Goal: Task Accomplishment & Management: Use online tool/utility

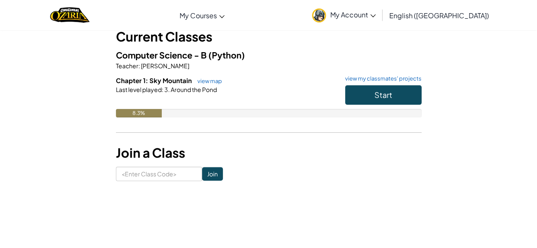
scroll to position [55, 0]
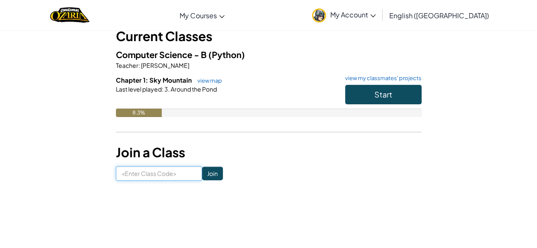
click at [156, 178] on input at bounding box center [159, 173] width 86 height 14
type input "NicePaperRight"
click at [202, 176] on input "Join" at bounding box center [212, 174] width 21 height 14
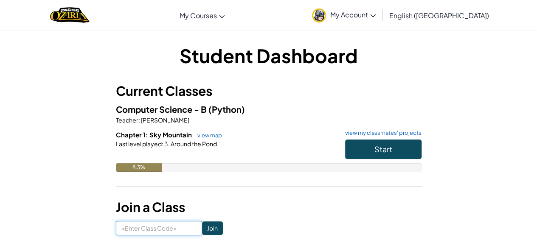
click at [148, 226] on input at bounding box center [159, 228] width 86 height 14
type input "NicePaperRight"
click at [188, 230] on input "NicePaperRight" at bounding box center [159, 228] width 86 height 14
click at [202, 232] on input "Join" at bounding box center [212, 228] width 21 height 14
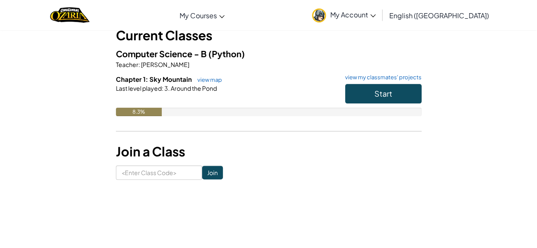
scroll to position [56, 0]
click at [366, 95] on button "Start" at bounding box center [383, 94] width 76 height 20
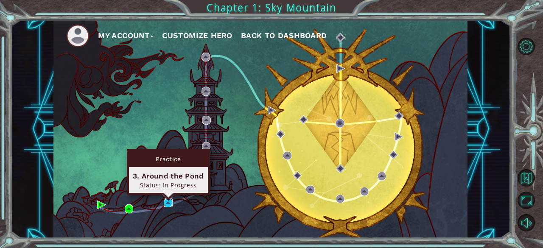
click at [165, 205] on img at bounding box center [168, 203] width 8 height 8
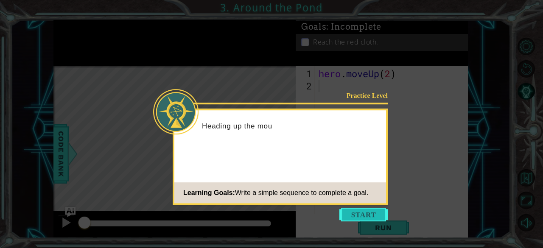
click at [378, 208] on button "Start" at bounding box center [363, 215] width 48 height 14
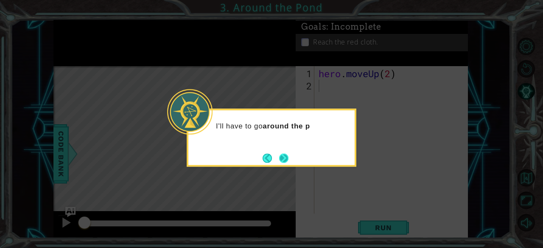
click at [282, 159] on button "Next" at bounding box center [284, 158] width 10 height 10
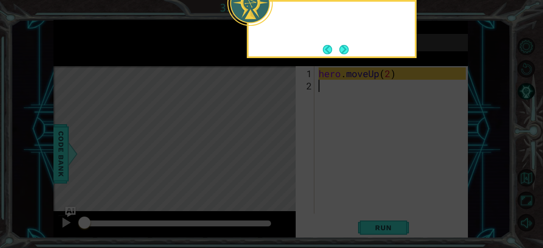
click at [282, 159] on icon at bounding box center [271, 37] width 543 height 422
click at [340, 50] on button "Next" at bounding box center [343, 49] width 9 height 9
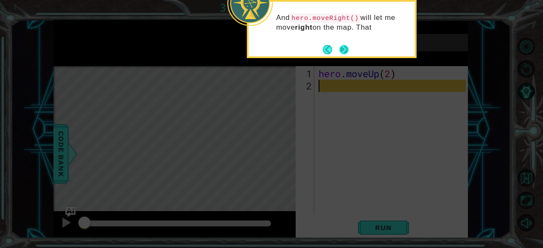
click at [338, 42] on div "And hero.moveRight() will let me move right on the map. That" at bounding box center [332, 26] width 166 height 43
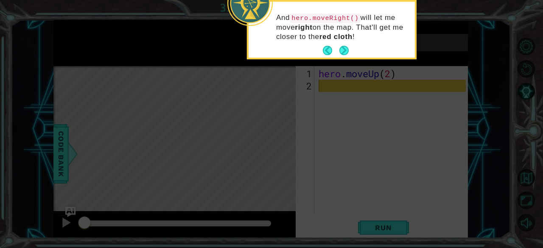
click at [340, 45] on button "Next" at bounding box center [343, 50] width 11 height 11
click at [340, 45] on div "Reach the red cloth." at bounding box center [382, 42] width 172 height 17
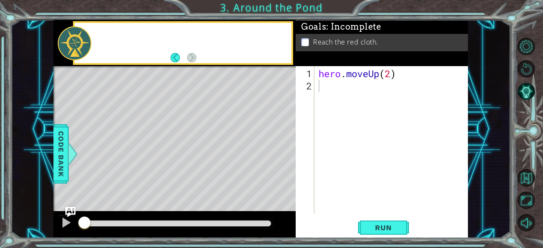
click at [340, 45] on div "Reach the red cloth." at bounding box center [382, 42] width 172 height 17
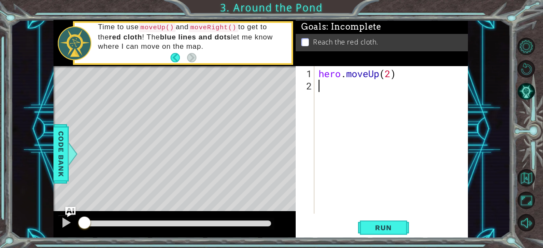
click at [336, 92] on div "hero . moveUp ( 2 )" at bounding box center [394, 153] width 154 height 172
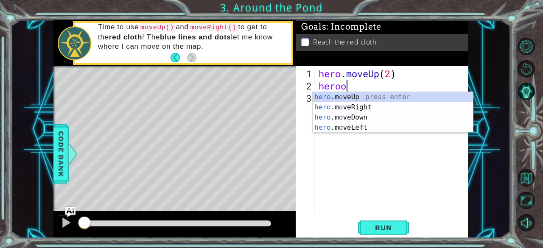
scroll to position [0, 1]
type textarea "hero"
click at [364, 109] on div "hero .moveUp press enter hero .moveRight press enter hero .moveDown press enter…" at bounding box center [393, 122] width 161 height 61
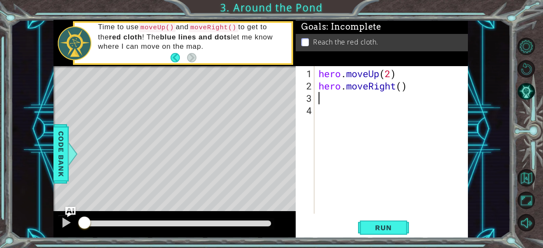
scroll to position [0, 0]
click at [403, 85] on div "hero . moveUp ( 2 ) hero . moveRight ( )" at bounding box center [394, 153] width 154 height 172
type textarea "hero.moveRight(1)"
click at [369, 98] on div "hero . moveUp ( 2 ) hero . moveRight ( 1 )" at bounding box center [394, 153] width 154 height 172
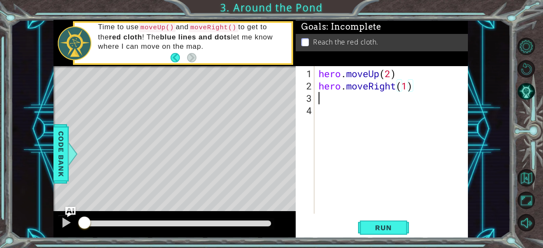
scroll to position [0, 0]
drag, startPoint x: 319, startPoint y: 79, endPoint x: 403, endPoint y: 77, distance: 84.0
click at [415, 79] on div "hero . moveUp ( 2 ) hero . moveRight ( 1 )" at bounding box center [394, 153] width 154 height 172
click at [398, 75] on div "hero . moveUp ( 2 ) hero . moveRight ( 1 )" at bounding box center [394, 153] width 154 height 172
type textarea "hero.moveUp(2)"
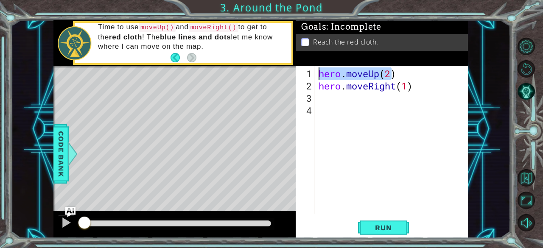
drag, startPoint x: 389, startPoint y: 74, endPoint x: 318, endPoint y: 72, distance: 71.3
click at [318, 72] on div "hero . moveUp ( 2 ) hero . moveRight ( 1 )" at bounding box center [394, 153] width 154 height 172
click at [363, 109] on div "hero . moveUp ( 2 ) hero . moveRight ( 1 )" at bounding box center [394, 153] width 154 height 172
click at [359, 103] on div "hero . moveUp ( 2 ) hero . moveRight ( 1 )" at bounding box center [394, 153] width 154 height 172
click at [340, 97] on div "hero . moveUp ( 2 ) hero . moveRight ( 1 )" at bounding box center [394, 153] width 154 height 172
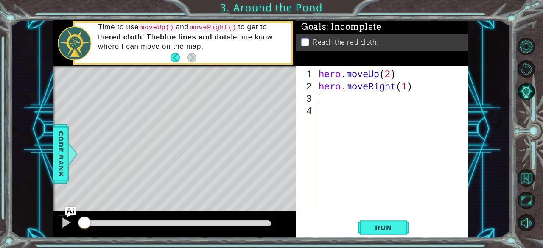
paste textarea "hero.moveUp(2"
type textarea "hero.moveUp(2)"
drag, startPoint x: 380, startPoint y: 227, endPoint x: 379, endPoint y: 218, distance: 9.4
click at [381, 227] on span "Run" at bounding box center [383, 228] width 34 height 8
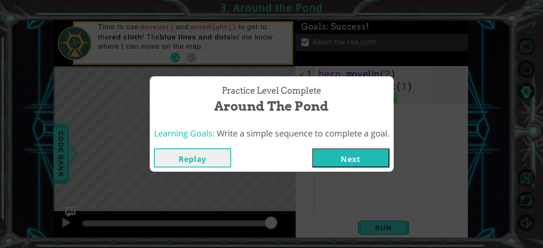
click at [372, 160] on button "Next" at bounding box center [350, 157] width 77 height 19
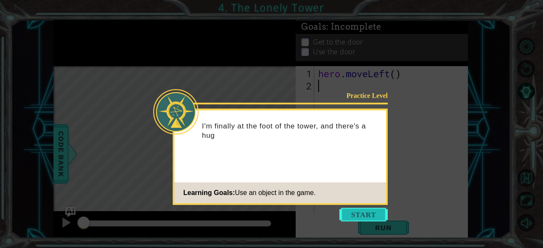
click at [369, 216] on button "Start" at bounding box center [363, 215] width 48 height 14
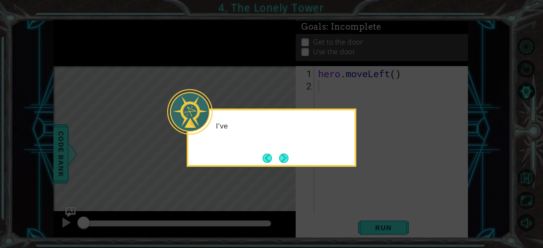
click at [343, 169] on icon at bounding box center [271, 124] width 543 height 248
click at [288, 159] on button "Next" at bounding box center [284, 158] width 12 height 12
click at [288, 159] on button "Next" at bounding box center [284, 158] width 10 height 10
click at [288, 159] on icon at bounding box center [271, 124] width 543 height 248
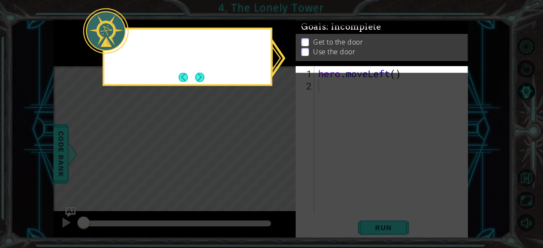
click at [288, 159] on icon at bounding box center [271, 124] width 543 height 248
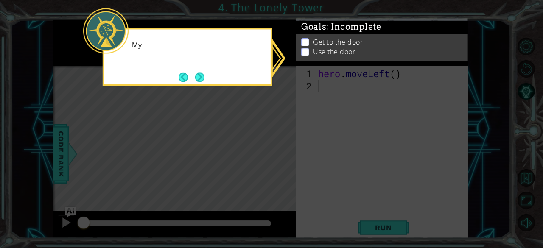
click at [288, 159] on icon at bounding box center [271, 124] width 543 height 248
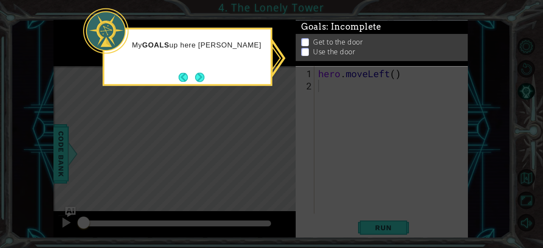
click at [288, 159] on icon at bounding box center [271, 124] width 543 height 248
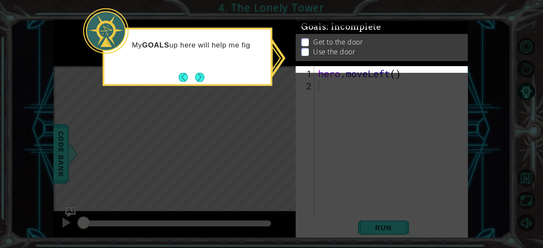
click at [288, 159] on icon at bounding box center [271, 124] width 543 height 248
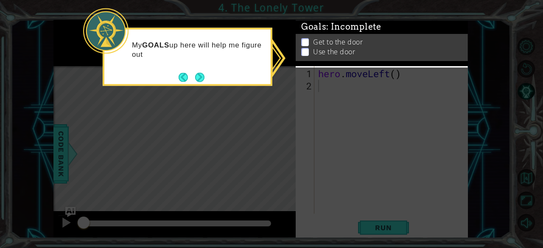
click at [288, 159] on icon at bounding box center [271, 124] width 543 height 248
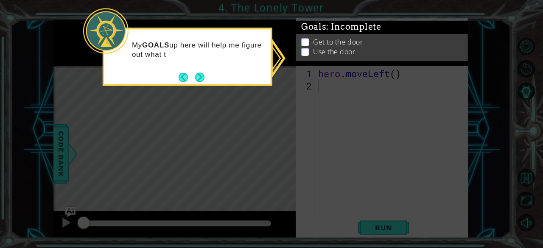
click at [288, 159] on icon at bounding box center [271, 124] width 543 height 248
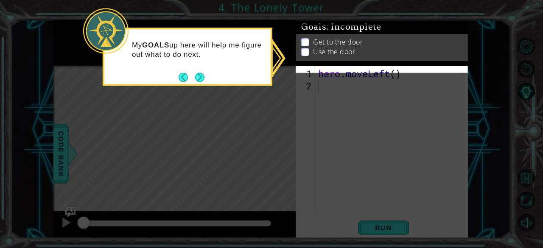
click at [288, 159] on icon at bounding box center [271, 124] width 543 height 248
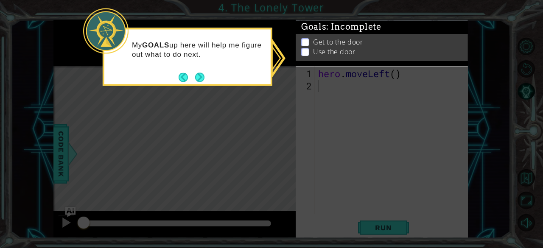
click at [308, 46] on p at bounding box center [305, 50] width 8 height 8
click at [306, 56] on p at bounding box center [305, 60] width 8 height 8
click at [306, 42] on p at bounding box center [305, 45] width 8 height 8
click at [306, 42] on p at bounding box center [305, 38] width 8 height 8
drag, startPoint x: 299, startPoint y: 34, endPoint x: 300, endPoint y: 44, distance: 9.4
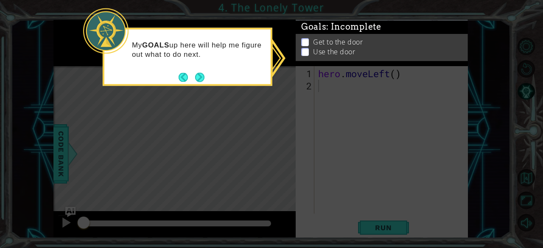
click at [299, 17] on div "Goals : Incomplete Get to the door Use the door" at bounding box center [382, 17] width 172 height 0
click at [200, 76] on button "Next" at bounding box center [200, 78] width 10 height 10
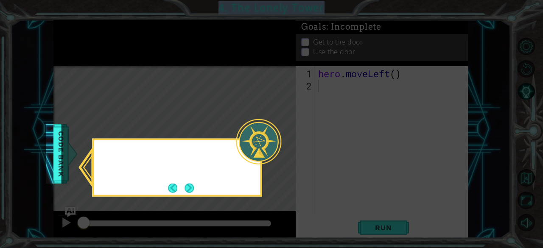
click at [200, 76] on icon at bounding box center [271, 124] width 543 height 248
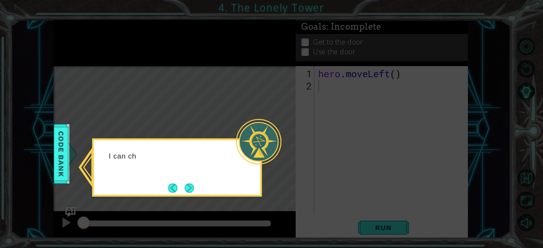
click at [277, 134] on div at bounding box center [258, 141] width 45 height 45
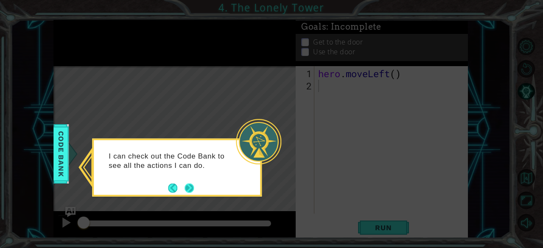
click at [185, 185] on button "Next" at bounding box center [190, 188] width 10 height 10
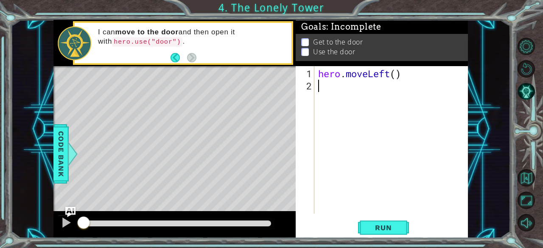
click at [394, 73] on div "hero . moveLeft ( )" at bounding box center [393, 153] width 154 height 172
drag, startPoint x: 389, startPoint y: 73, endPoint x: 368, endPoint y: 73, distance: 20.4
click at [368, 73] on div "hero . moveLeft ( )" at bounding box center [393, 153] width 154 height 172
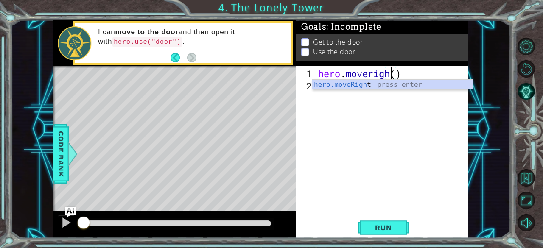
scroll to position [0, 3]
click at [351, 87] on div "hero.moveRigh t press enter" at bounding box center [392, 95] width 161 height 31
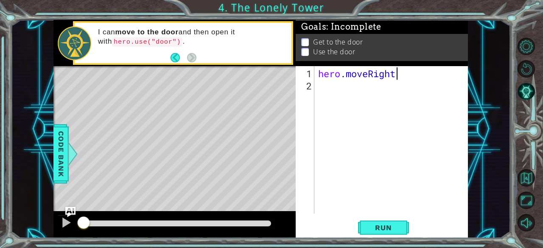
click at [401, 77] on div "hero . moveRight" at bounding box center [393, 153] width 154 height 172
type textarea "hero.moveRight(3)"
click at [376, 229] on span "Run" at bounding box center [383, 228] width 34 height 8
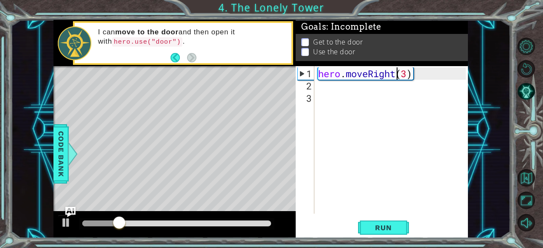
click at [395, 75] on div "hero . moveRight ( 3 )" at bounding box center [393, 153] width 154 height 172
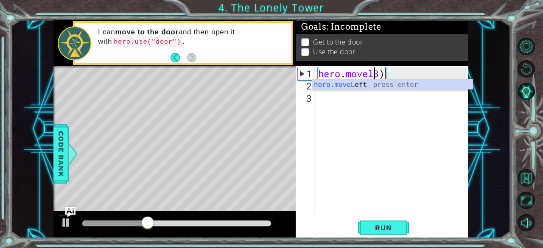
scroll to position [0, 3]
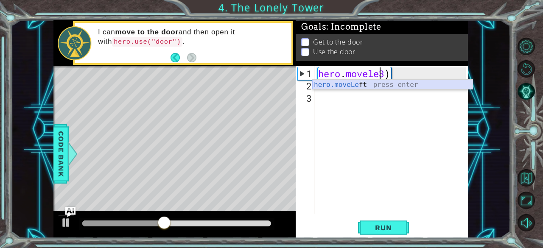
click at [375, 88] on div "hero.moveLe ft press enter" at bounding box center [392, 95] width 161 height 31
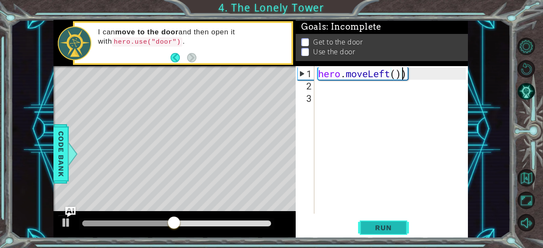
type textarea "hero.moveLeft())"
click at [395, 224] on span "Run" at bounding box center [383, 228] width 34 height 8
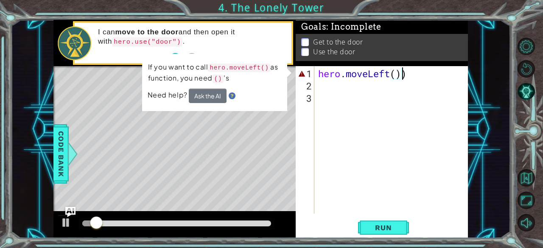
click at [397, 80] on div "hero . moveLeft ( ))" at bounding box center [393, 153] width 154 height 172
click at [397, 78] on div "hero . moveLeft ( ))" at bounding box center [393, 153] width 154 height 172
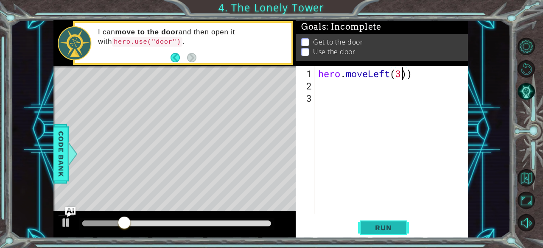
type textarea "hero.moveLeft(3))"
click at [392, 230] on button "Run" at bounding box center [383, 227] width 51 height 17
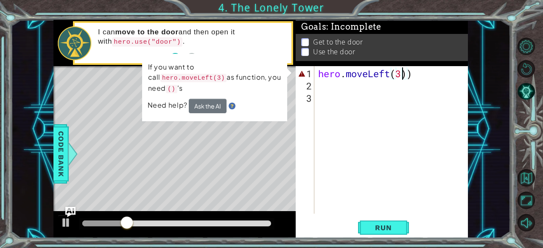
click at [420, 79] on div "hero . moveLeft ( 3 ))" at bounding box center [393, 153] width 154 height 172
click at [413, 74] on div "hero . moveLeft ( 3 ))" at bounding box center [393, 153] width 154 height 172
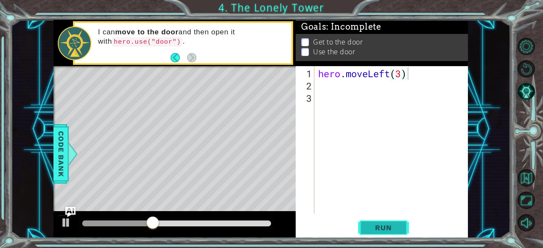
click at [403, 229] on button "Run" at bounding box center [383, 227] width 51 height 17
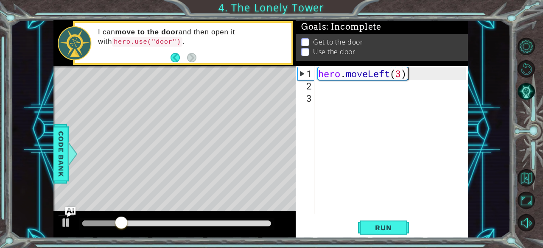
click at [403, 78] on div "hero . moveLeft ( 3 )" at bounding box center [393, 153] width 154 height 172
type textarea "hero.moveLeft(2)"
click at [392, 112] on div "hero . moveLeft ( 2 )" at bounding box center [393, 153] width 154 height 172
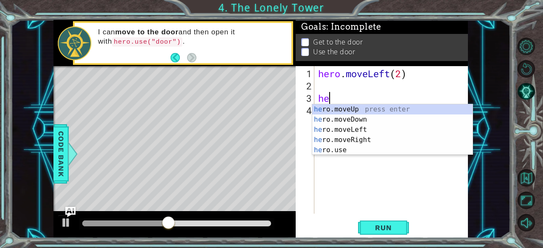
type textarea "her"
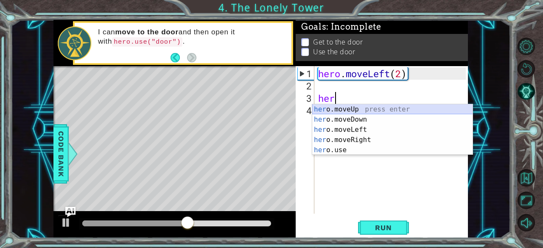
click at [406, 111] on div "her o.moveUp press enter her o.moveDown press enter her o.moveLeft press enter …" at bounding box center [392, 139] width 161 height 71
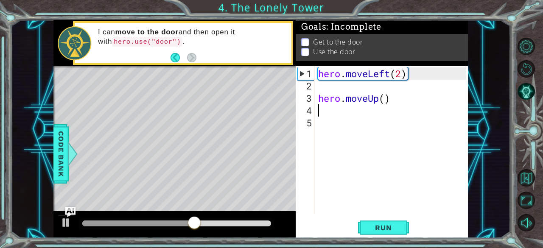
click at [383, 99] on div "hero . moveLeft ( 2 ) hero . moveUp ( )" at bounding box center [393, 153] width 154 height 172
type textarea "hero.moveUp(2)"
click at [355, 112] on div "hero . moveLeft ( 2 ) hero . moveUp ( 2 )" at bounding box center [393, 153] width 154 height 172
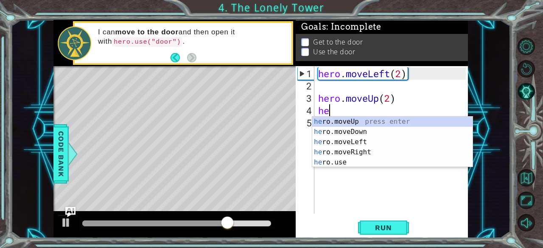
type textarea "her"
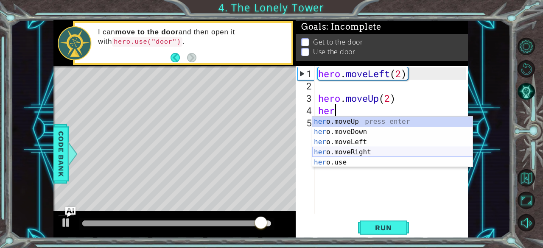
click at [347, 151] on div "her o.moveUp press enter her o.moveDown press enter her o.moveLeft press enter …" at bounding box center [392, 152] width 161 height 71
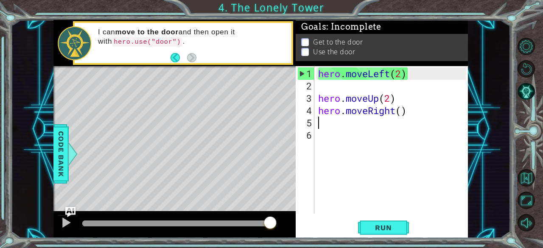
click at [400, 116] on div "hero . moveLeft ( 2 ) hero . moveUp ( 2 ) hero . moveRight ( )" at bounding box center [393, 153] width 154 height 172
click at [402, 114] on div "hero . moveLeft ( 2 ) hero . moveUp ( 2 ) hero . moveRight ( )" at bounding box center [393, 153] width 154 height 172
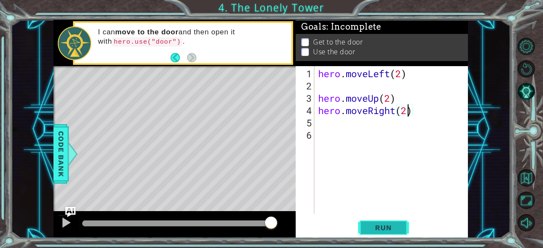
scroll to position [0, 4]
type textarea "hero.moveRight(2)"
click at [387, 229] on span "Run" at bounding box center [383, 228] width 34 height 8
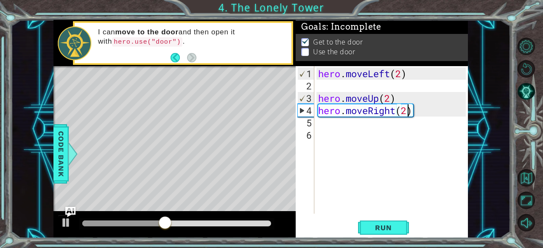
click at [374, 136] on div "hero . moveLeft ( 2 ) hero . moveUp ( 2 ) hero . moveRight ( 2 )" at bounding box center [393, 153] width 154 height 172
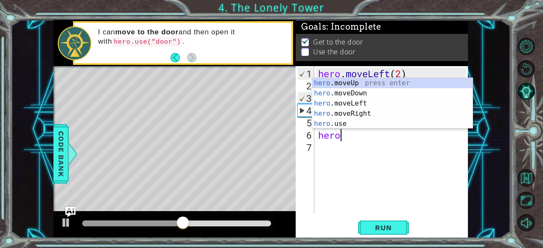
scroll to position [0, 0]
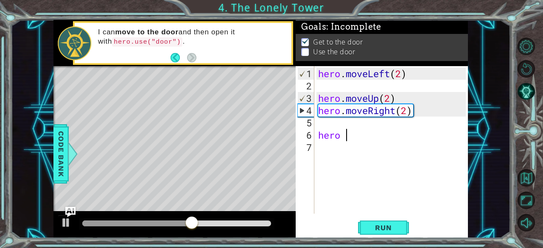
type textarea "hero"
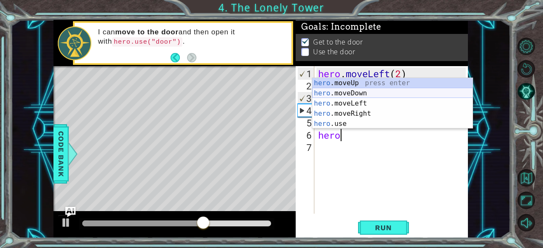
click at [367, 90] on div "hero .moveUp press enter hero .moveDown press enter hero .moveLeft press enter …" at bounding box center [392, 113] width 161 height 71
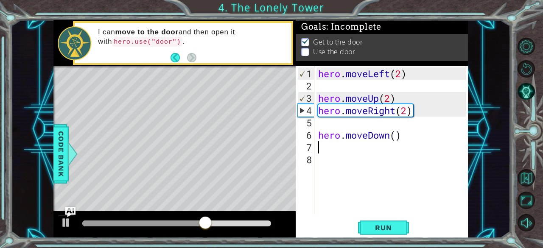
scroll to position [0, 0]
click at [393, 139] on div "hero . moveLeft ( 2 ) hero . moveUp ( 2 ) hero . moveRight ( 2 ) hero . moveDow…" at bounding box center [393, 153] width 154 height 172
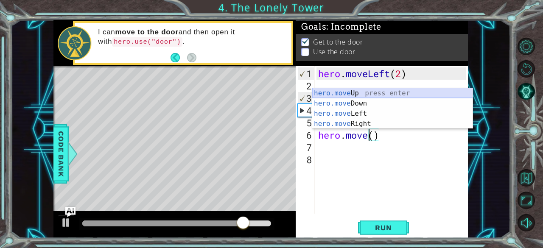
click at [358, 93] on div "hero.move Up press enter hero.move Down press enter hero.move Left press enter …" at bounding box center [392, 118] width 161 height 61
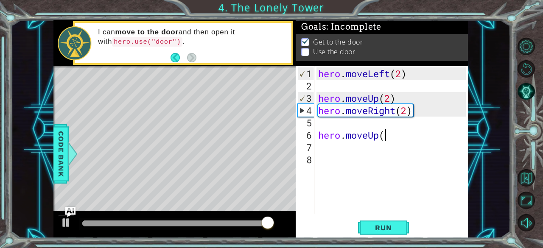
type textarea "hero.moveUp()"
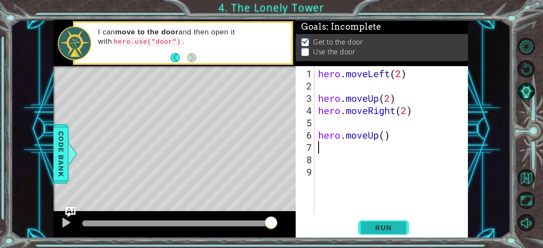
click at [387, 221] on button "Run" at bounding box center [383, 227] width 51 height 17
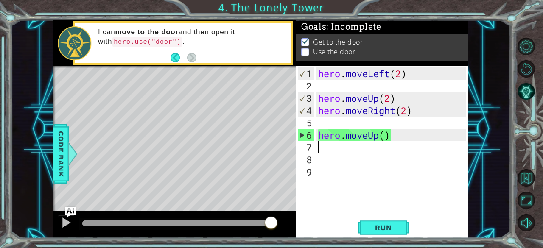
drag, startPoint x: 197, startPoint y: 224, endPoint x: 276, endPoint y: 227, distance: 79.4
click at [276, 227] on div at bounding box center [270, 223] width 15 height 15
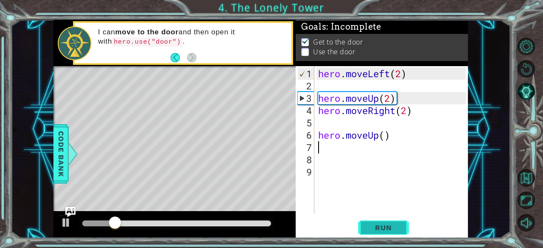
click at [375, 225] on span "Run" at bounding box center [383, 228] width 34 height 8
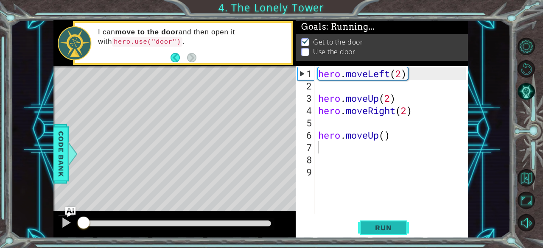
click at [375, 225] on span "Run" at bounding box center [383, 228] width 34 height 8
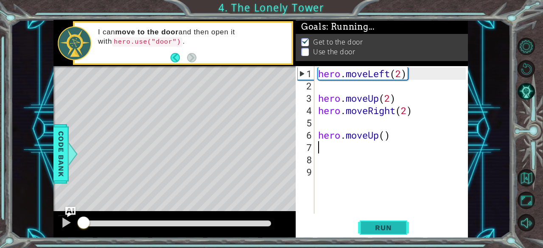
click at [375, 225] on span "Run" at bounding box center [383, 228] width 34 height 8
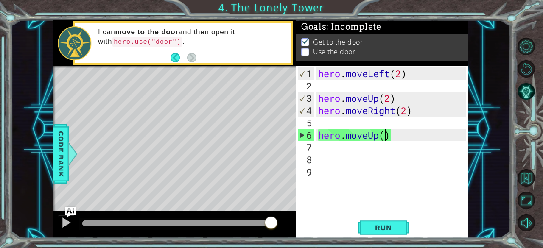
click at [387, 137] on div "hero . moveLeft ( 2 ) hero . moveUp ( 2 ) hero . moveRight ( 2 ) hero . moveUp …" at bounding box center [393, 153] width 154 height 172
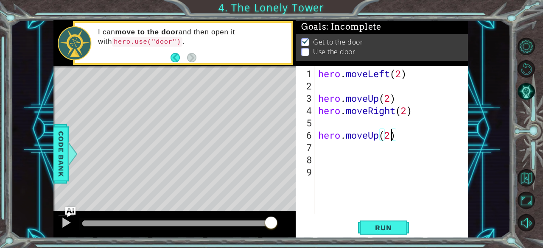
type textarea "hero.moveUp(20)"
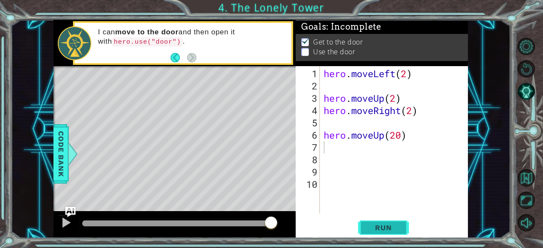
click at [394, 223] on button "Run" at bounding box center [383, 227] width 51 height 17
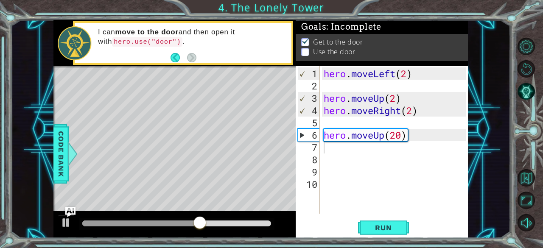
click at [306, 54] on li "Use the door" at bounding box center [382, 58] width 163 height 10
click at [304, 56] on p at bounding box center [305, 60] width 8 height 8
click at [302, 53] on p at bounding box center [305, 57] width 8 height 8
click at [302, 55] on p at bounding box center [305, 59] width 8 height 8
click at [302, 50] on p at bounding box center [305, 48] width 8 height 8
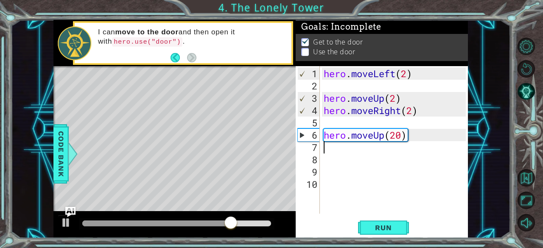
click at [338, 145] on div "hero . moveLeft ( 2 ) hero . moveUp ( 2 ) hero . moveRight ( 2 ) hero . moveUp …" at bounding box center [396, 153] width 148 height 172
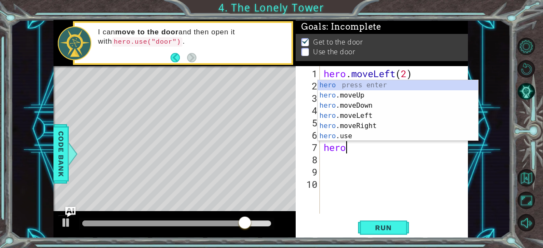
scroll to position [0, 0]
click at [347, 135] on div "hero press enter hero .moveUp press enter hero .moveDown press enter hero .move…" at bounding box center [398, 120] width 161 height 81
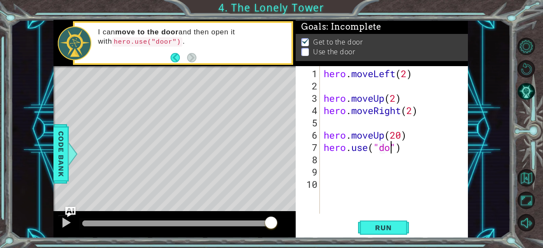
scroll to position [0, 3]
type textarea "hero.use("door")"
click at [400, 226] on button "Run" at bounding box center [383, 227] width 51 height 17
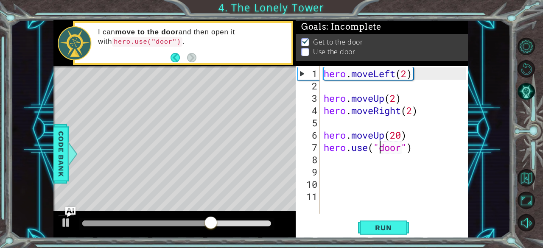
click at [382, 145] on div "hero . moveLeft ( 2 ) hero . moveUp ( 2 ) hero . moveRight ( 2 ) hero . moveUp …" at bounding box center [396, 153] width 148 height 172
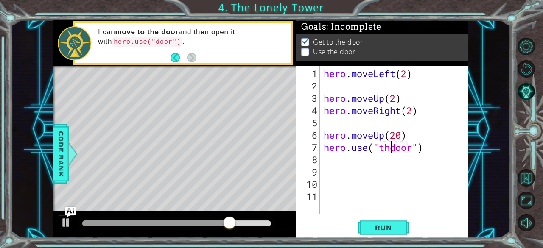
scroll to position [0, 3]
click at [392, 223] on button "Run" at bounding box center [383, 227] width 51 height 17
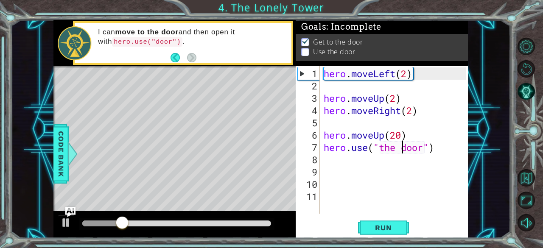
click at [398, 136] on div "hero . moveLeft ( 2 ) hero . moveUp ( 2 ) hero . moveRight ( 2 ) hero . moveUp …" at bounding box center [396, 153] width 148 height 172
click at [405, 134] on div "hero . moveLeft ( 2 ) hero . moveUp ( 2 ) hero . moveRight ( 2 ) hero . moveUp …" at bounding box center [396, 153] width 148 height 172
type textarea "hero.moveUp(2)"
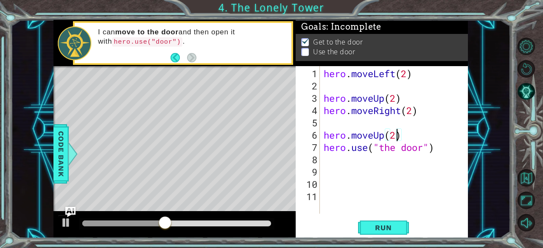
scroll to position [0, 0]
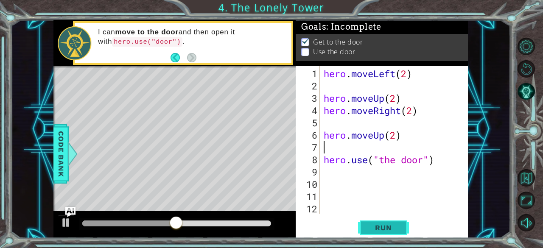
click at [389, 227] on span "Run" at bounding box center [383, 228] width 34 height 8
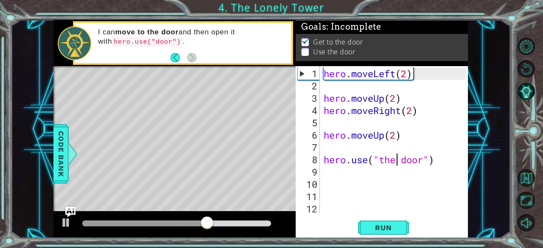
click at [395, 162] on div "hero . moveLeft ( 2 ) hero . moveUp ( 2 ) hero . moveRight ( 2 ) hero . moveUp …" at bounding box center [396, 153] width 148 height 172
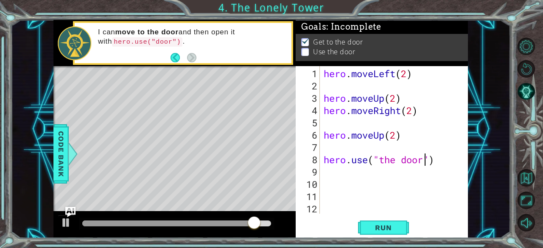
click at [401, 157] on div "hero . moveLeft ( 2 ) hero . moveUp ( 2 ) hero . moveRight ( 2 ) hero . moveUp …" at bounding box center [396, 153] width 148 height 172
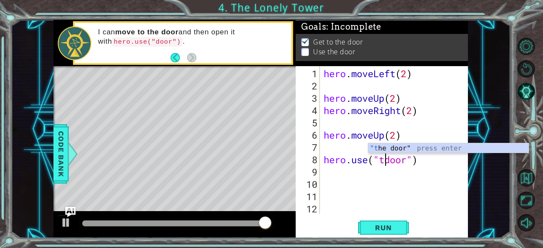
type textarea "hero.use("door")"
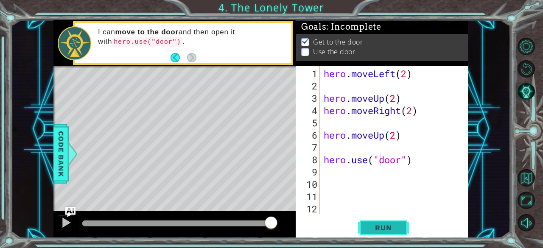
click at [405, 230] on button "Run" at bounding box center [383, 227] width 51 height 17
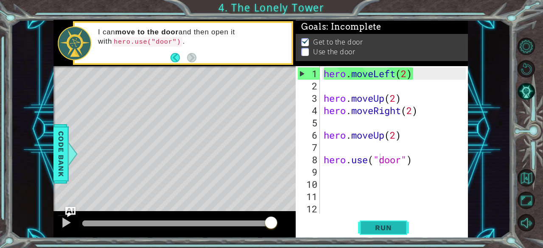
click at [380, 225] on span "Run" at bounding box center [383, 228] width 34 height 8
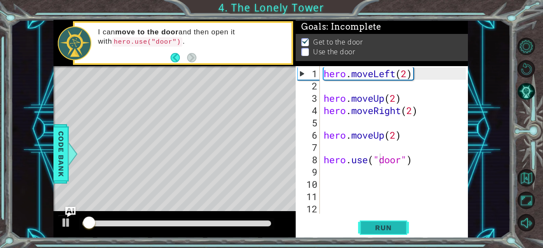
click at [380, 225] on span "Run" at bounding box center [383, 228] width 34 height 8
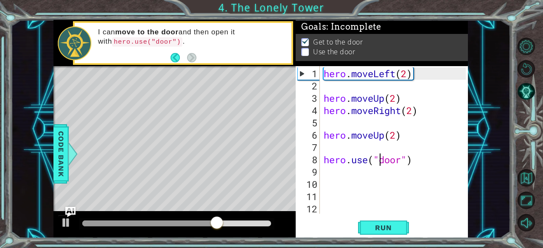
click at [365, 152] on div "hero . moveLeft ( 2 ) hero . moveUp ( 2 ) hero . moveRight ( 2 ) hero . moveUp …" at bounding box center [396, 153] width 148 height 172
type textarea "hero.moveUp(2)"
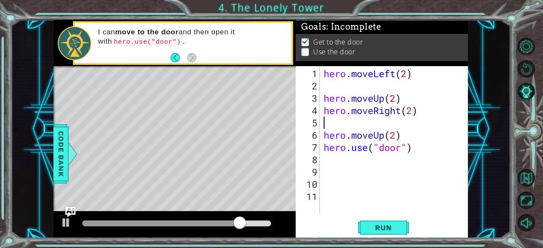
click at [329, 122] on div "hero . moveLeft ( 2 ) hero . moveUp ( 2 ) hero . moveRight ( 2 ) hero . moveUp …" at bounding box center [396, 153] width 148 height 172
type textarea "hero.moveRight(2)"
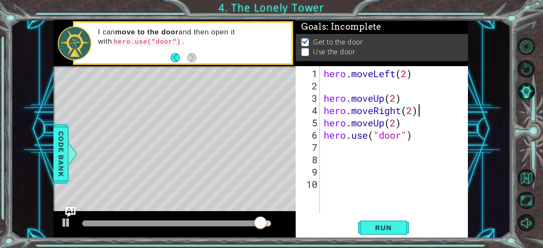
click at [345, 81] on div "hero . moveLeft ( 2 ) hero . moveUp ( 2 ) hero . moveRight ( 2 ) hero . moveUp …" at bounding box center [396, 153] width 148 height 172
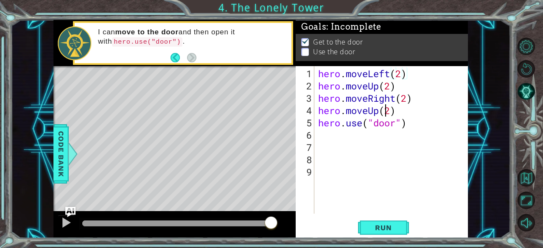
click at [388, 107] on div "hero . moveLeft ( 2 ) hero . moveUp ( 2 ) hero . moveRight ( 2 ) hero . moveUp …" at bounding box center [393, 153] width 154 height 172
type textarea "hero.moveUp(1)"
click at [387, 228] on span "Run" at bounding box center [383, 228] width 34 height 8
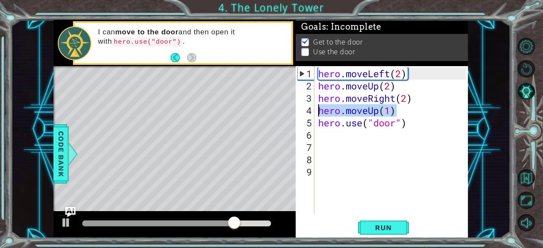
click at [286, 111] on div "1 ההההההההההההההההההההההההההההההההההההההההההההההההההההההההההההההההההההההההההההה…" at bounding box center [260, 129] width 414 height 218
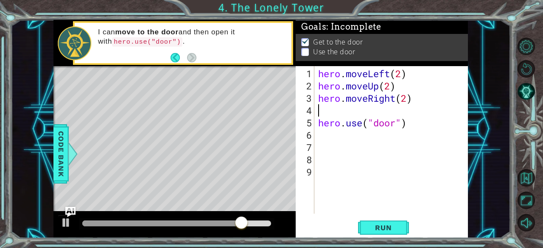
scroll to position [0, 0]
click at [366, 221] on button "Run" at bounding box center [383, 227] width 51 height 17
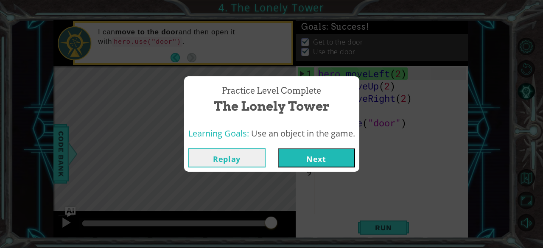
click at [319, 162] on button "Next" at bounding box center [316, 157] width 77 height 19
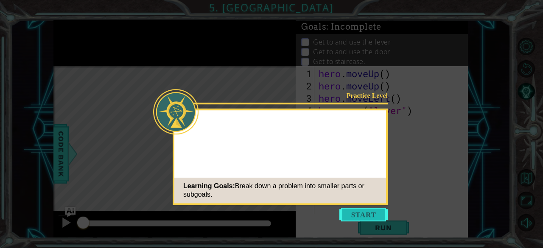
click at [372, 215] on button "Start" at bounding box center [363, 215] width 48 height 14
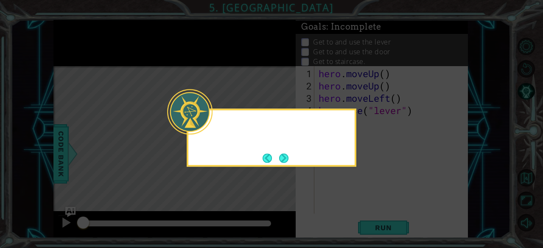
click at [210, 126] on div at bounding box center [189, 111] width 45 height 45
click at [286, 156] on button "Next" at bounding box center [284, 158] width 10 height 10
click at [286, 156] on div "Level Map" at bounding box center [249, 191] width 392 height 250
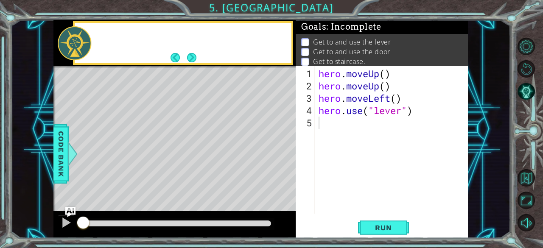
click at [286, 156] on div "Level Map" at bounding box center [249, 191] width 392 height 250
click at [250, 156] on div "Level Map" at bounding box center [249, 191] width 392 height 250
click at [248, 154] on div "Level Map" at bounding box center [249, 191] width 392 height 250
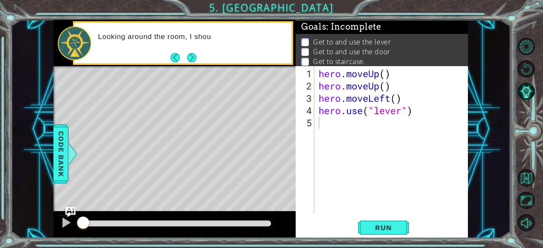
drag, startPoint x: 248, startPoint y: 154, endPoint x: 258, endPoint y: 149, distance: 11.8
click at [251, 156] on div "Level Map" at bounding box center [249, 191] width 392 height 250
drag, startPoint x: 260, startPoint y: 147, endPoint x: 284, endPoint y: 123, distance: 34.2
click at [263, 145] on div "Level Map" at bounding box center [249, 191] width 392 height 250
drag, startPoint x: 284, startPoint y: 123, endPoint x: 274, endPoint y: 152, distance: 30.2
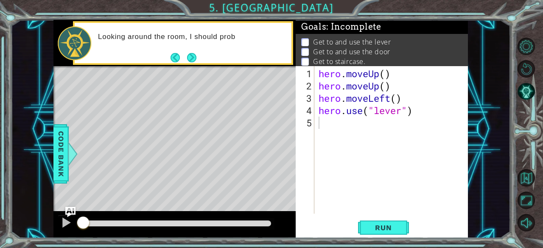
click at [275, 153] on div "Level Map" at bounding box center [249, 191] width 392 height 250
click at [278, 135] on div "Level Map" at bounding box center [249, 191] width 392 height 250
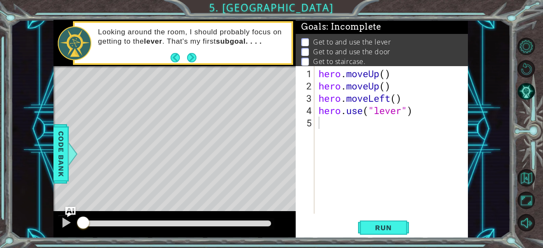
drag, startPoint x: 31, startPoint y: 8, endPoint x: 543, endPoint y: 257, distance: 568.9
click at [536, 248] on html "1 ההההההההההההההההההההההההההההההההההההההההההההההההההההההההההההההההההההההההההההה…" at bounding box center [271, 124] width 543 height 248
click at [382, 73] on div "hero . moveUp ( ) hero . moveUp ( ) hero . moveLeft ( ) hero . use ( "lever" )" at bounding box center [394, 153] width 154 height 172
click at [388, 78] on div "hero . moveUp ( ) hero . moveUp ( ) hero . moveLeft ( ) hero . use ( "lever" )" at bounding box center [394, 153] width 154 height 172
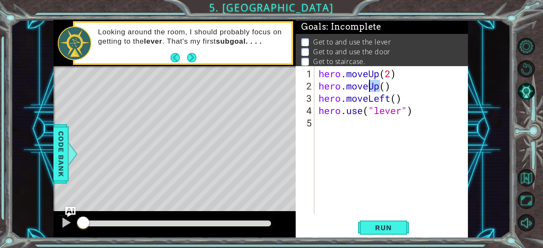
drag, startPoint x: 380, startPoint y: 90, endPoint x: 369, endPoint y: 86, distance: 11.8
click at [369, 86] on div "hero . moveUp ( 2 ) hero . moveUp ( ) hero . moveLeft ( ) hero . use ( "lever" )" at bounding box center [394, 153] width 154 height 172
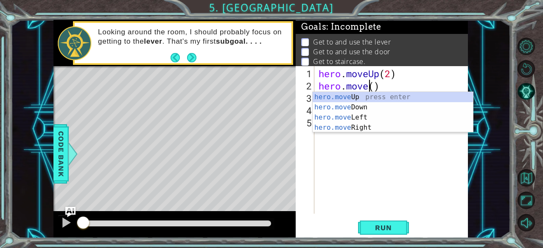
scroll to position [0, 2]
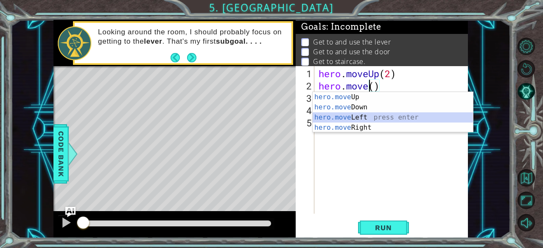
click at [376, 117] on div "hero.move Up press enter hero.move Down press enter hero.move Left press enter …" at bounding box center [393, 122] width 161 height 61
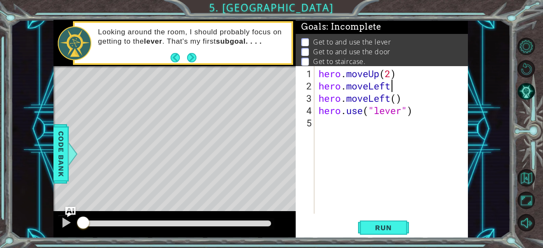
click at [395, 87] on div "hero . moveUp ( 2 ) hero . moveLeft hero . moveLeft ( ) hero . use ( "lever" )" at bounding box center [394, 153] width 154 height 172
click at [390, 88] on div "hero . moveUp ( 2 ) hero . moveLeft ( hero . moveLeft ( ) hero . use ( "lever" )" at bounding box center [394, 153] width 154 height 172
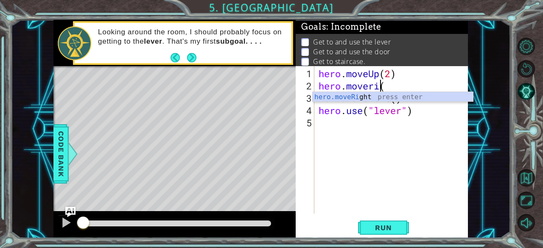
scroll to position [0, 3]
click at [383, 97] on div "hero.moveRi ght press enter" at bounding box center [393, 107] width 161 height 31
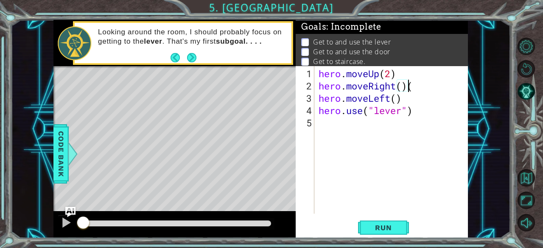
click at [413, 92] on div "hero . moveUp ( 2 ) hero . moveRight ( ) ( hero . moveLeft ( ) hero . use ( "le…" at bounding box center [394, 153] width 154 height 172
click at [417, 84] on div "hero . moveUp ( 2 ) hero . moveRight ( ) ( hero . moveLeft ( ) hero . use ( "le…" at bounding box center [394, 153] width 154 height 172
click at [402, 88] on div "hero . moveUp ( 2 ) hero . moveRight ( ) hero . moveLeft ( ) hero . use ( "leve…" at bounding box center [394, 153] width 154 height 172
drag, startPoint x: 403, startPoint y: 103, endPoint x: 309, endPoint y: 103, distance: 94.2
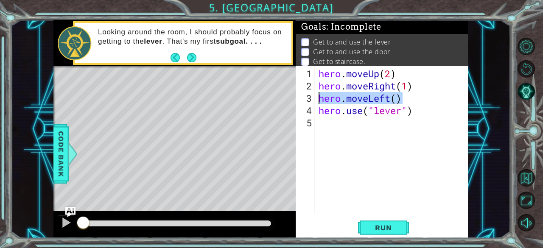
click at [309, 103] on div "hero.moveRight(1) 1 2 3 4 5 hero . moveUp ( 2 ) hero . moveRight ( 1 ) hero . m…" at bounding box center [381, 140] width 171 height 148
type textarea "hero.moveLeft()"
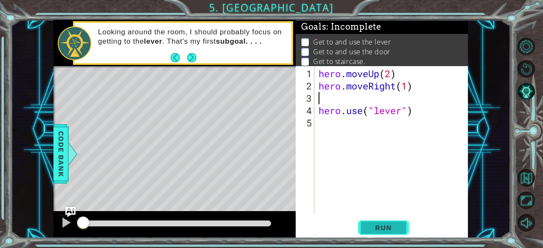
click at [383, 222] on button "Run" at bounding box center [383, 227] width 51 height 17
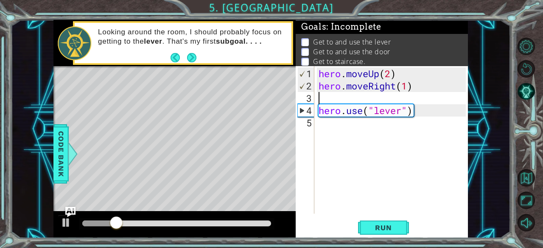
click at [397, 87] on div "hero . moveUp ( 2 ) hero . moveRight ( 1 ) hero . use ( "lever" )" at bounding box center [394, 153] width 154 height 172
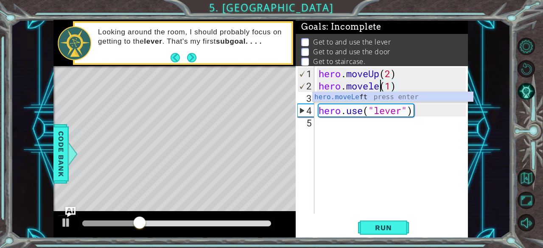
scroll to position [0, 3]
type textarea "hero.moveLeft(1)"
click at [366, 223] on button "Run" at bounding box center [383, 227] width 51 height 17
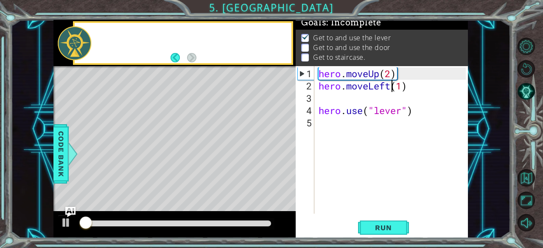
scroll to position [8, 0]
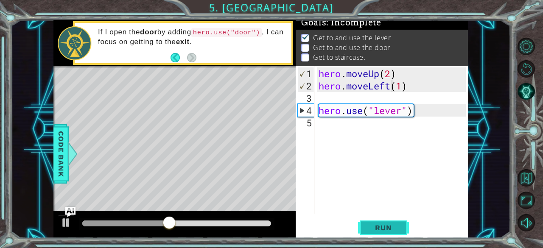
click at [407, 227] on button "Run" at bounding box center [383, 227] width 51 height 17
click at [334, 101] on div "hero . moveUp ( 2 ) hero . moveLeft ( 1 ) hero . use ( "lever" )" at bounding box center [394, 153] width 154 height 172
type textarea "hero.moveLeft(1)"
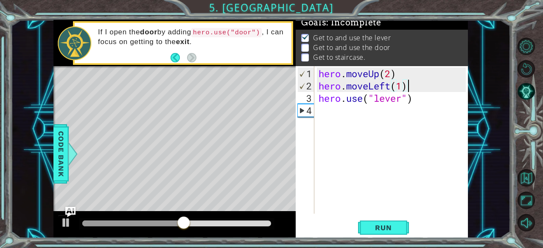
click at [364, 112] on div "hero . moveUp ( 2 ) hero . moveLeft ( 1 ) hero . use ( "lever" )" at bounding box center [394, 153] width 154 height 172
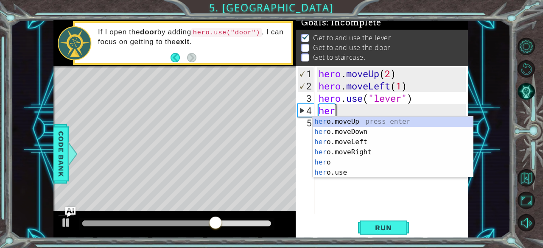
type textarea "hero"
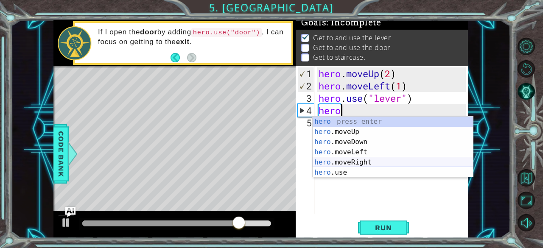
click at [351, 158] on div "hero press enter hero .moveUp press enter hero .moveDown press enter hero .move…" at bounding box center [393, 157] width 161 height 81
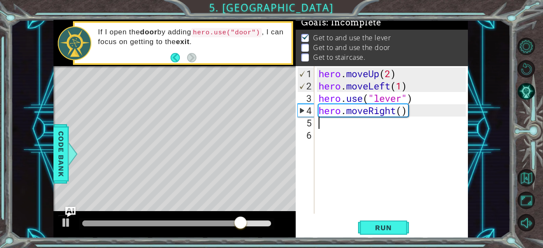
scroll to position [0, 0]
click at [402, 113] on div "hero . moveUp ( 2 ) hero . moveLeft ( 1 ) hero . use ( "lever" ) hero . moveRig…" at bounding box center [394, 153] width 154 height 172
type textarea "hero.moveRight(3)"
click at [376, 129] on div "hero . moveUp ( 2 ) hero . moveLeft ( 1 ) hero . use ( "lever" ) hero . moveRig…" at bounding box center [394, 153] width 154 height 172
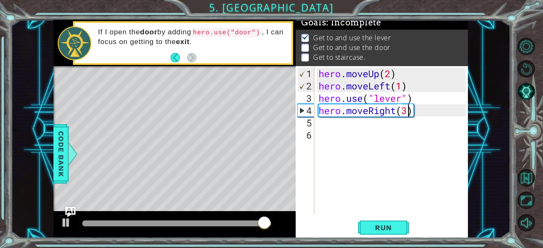
scroll to position [0, 0]
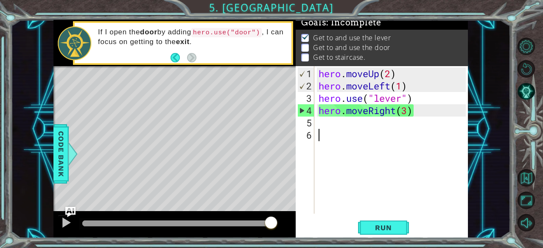
click at [335, 123] on div "hero . moveUp ( 2 ) hero . moveLeft ( 1 ) hero . use ( "lever" ) hero . moveRig…" at bounding box center [394, 153] width 154 height 172
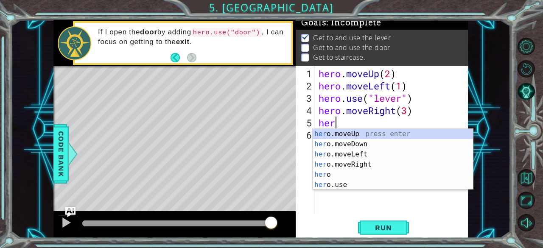
scroll to position [0, 0]
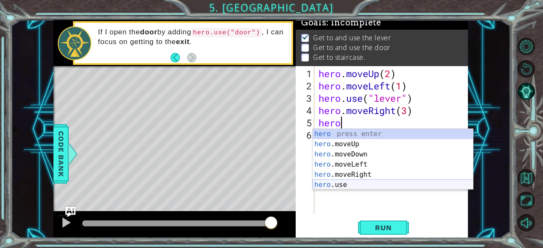
click at [329, 185] on div "hero press enter hero .moveUp press enter hero .moveDown press enter hero .move…" at bounding box center [393, 169] width 161 height 81
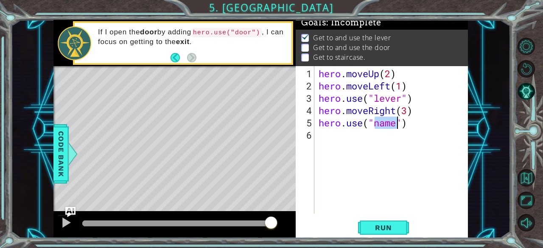
click at [385, 120] on div "hero . moveUp ( 2 ) hero . moveLeft ( 1 ) hero . use ( "lever" ) hero . moveRig…" at bounding box center [391, 140] width 149 height 148
click at [381, 123] on div "hero . moveUp ( 2 ) hero . moveLeft ( 1 ) hero . use ( "lever" ) hero . moveRig…" at bounding box center [394, 153] width 154 height 172
type textarea "hero.use("door")"
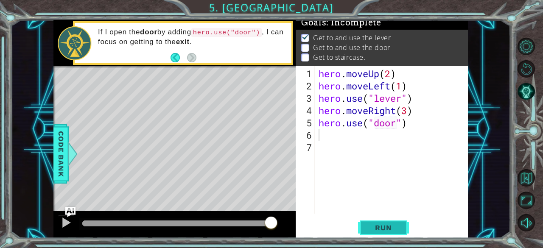
click at [363, 234] on button "Run" at bounding box center [383, 227] width 51 height 17
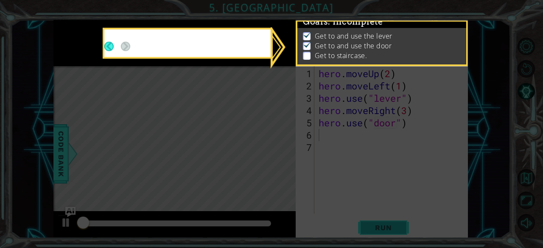
scroll to position [8, 0]
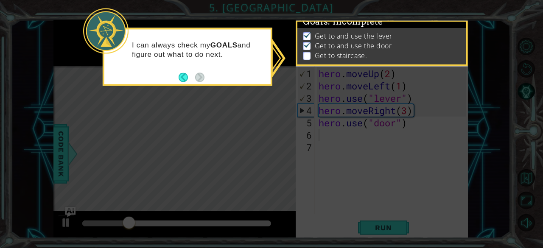
click at [214, 111] on icon at bounding box center [271, 124] width 543 height 248
click at [184, 79] on button "Back" at bounding box center [187, 77] width 17 height 9
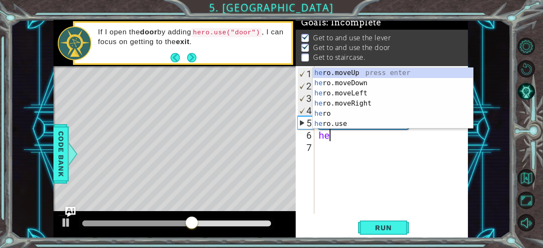
scroll to position [0, 0]
type textarea "hero"
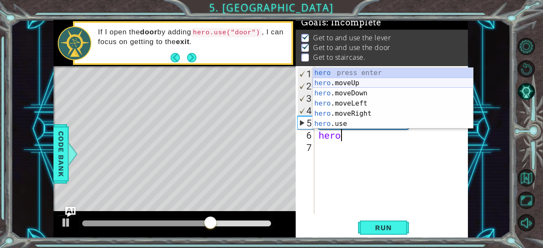
click at [358, 83] on div "hero press enter hero .moveUp press enter hero .moveDown press enter hero .move…" at bounding box center [393, 108] width 161 height 81
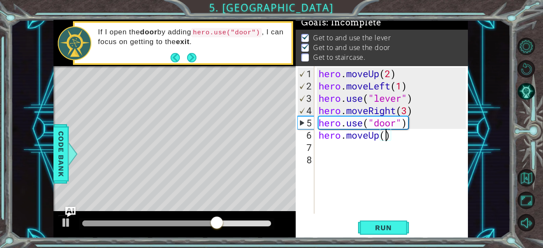
click at [386, 138] on div "hero . moveUp ( 2 ) hero . moveLeft ( 1 ) hero . use ( "lever" ) hero . moveRig…" at bounding box center [394, 153] width 154 height 172
type textarea "hero.moveUp(2)"
click at [333, 144] on div "hero . moveUp ( 2 ) hero . moveLeft ( 1 ) hero . use ( "lever" ) hero . moveRig…" at bounding box center [394, 153] width 154 height 172
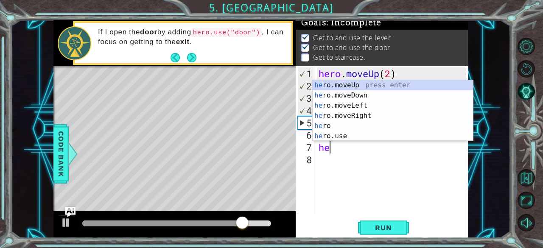
scroll to position [0, 0]
type textarea "hero"
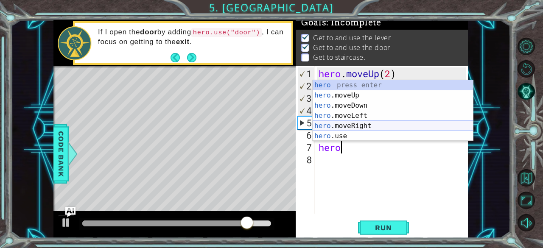
scroll to position [0, 0]
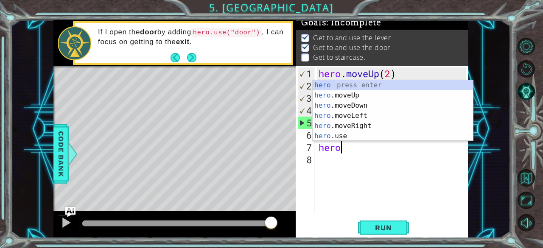
click at [340, 160] on div "hero . moveUp ( 2 ) hero . moveLeft ( 1 ) hero . use ( "lever" ) hero . moveRig…" at bounding box center [394, 153] width 154 height 172
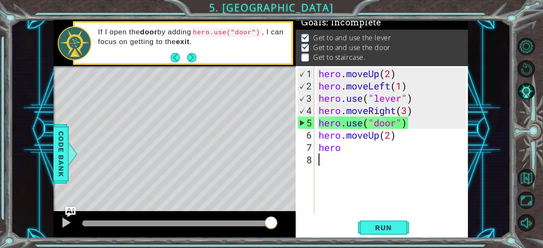
scroll to position [0, 0]
click at [350, 155] on div "hero . moveUp ( 2 ) hero . moveLeft ( 1 ) hero . use ( "lever" ) hero . moveRig…" at bounding box center [394, 153] width 154 height 172
click at [350, 148] on div "hero . moveUp ( 2 ) hero . moveLeft ( 1 ) hero . use ( "lever" ) hero . moveRig…" at bounding box center [394, 153] width 154 height 172
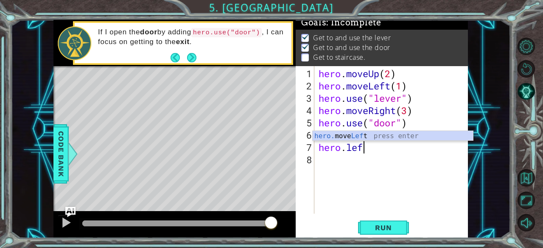
type textarea "hero.left"
click at [365, 132] on div "hero. move Left press enter" at bounding box center [393, 146] width 161 height 31
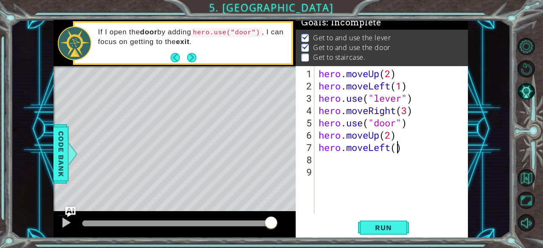
click at [395, 146] on div "hero . moveUp ( 2 ) hero . moveLeft ( 1 ) hero . use ( "lever" ) hero . moveRig…" at bounding box center [394, 153] width 154 height 172
type textarea "hero.moveLeft(4)"
click at [374, 158] on div "hero . moveUp ( 2 ) hero . moveLeft ( 1 ) hero . use ( "lever" ) hero . moveRig…" at bounding box center [394, 153] width 154 height 172
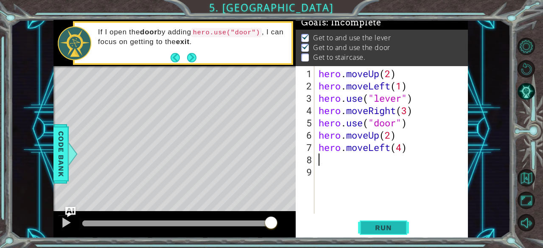
click at [383, 224] on span "Run" at bounding box center [383, 228] width 34 height 8
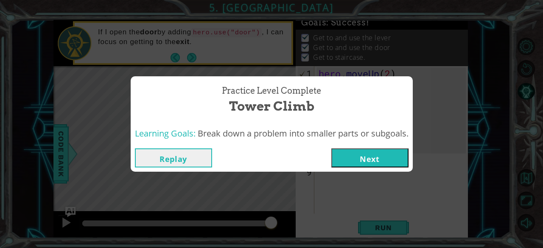
click at [368, 169] on div "Replay Next" at bounding box center [272, 158] width 282 height 28
click at [358, 165] on button "Next" at bounding box center [369, 157] width 77 height 19
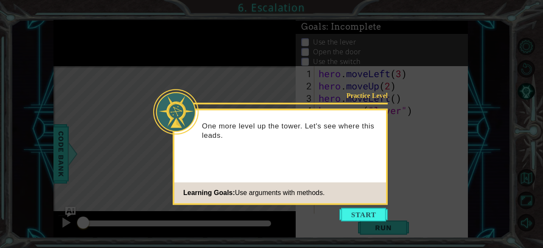
click at [372, 207] on icon at bounding box center [271, 124] width 543 height 248
click at [372, 210] on button "Start" at bounding box center [363, 215] width 48 height 14
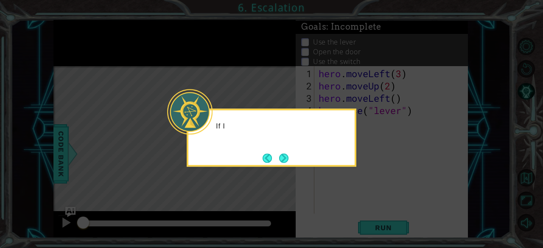
click at [356, 152] on icon at bounding box center [271, 124] width 543 height 248
click at [279, 159] on button "Next" at bounding box center [283, 158] width 9 height 9
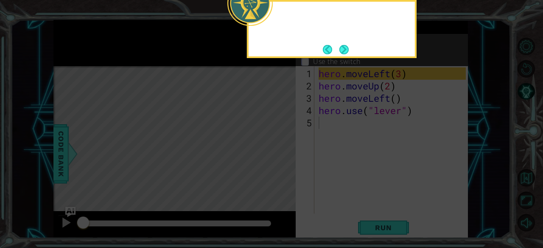
click at [285, 159] on icon at bounding box center [271, 37] width 543 height 422
click at [293, 150] on icon at bounding box center [271, 37] width 543 height 422
click at [340, 54] on button "Next" at bounding box center [343, 49] width 9 height 9
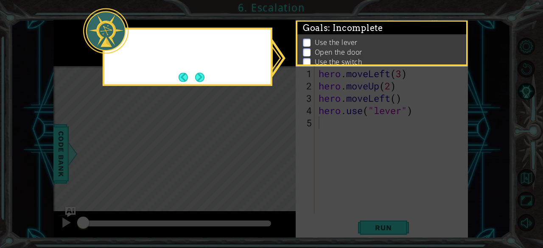
click at [340, 57] on p "Use the switch" at bounding box center [339, 61] width 48 height 9
drag, startPoint x: 340, startPoint y: 56, endPoint x: 311, endPoint y: 109, distance: 60.4
click at [327, 64] on div "Goals : Incomplete Use the lever Open the door Use the switch Get to the exit" at bounding box center [382, 43] width 172 height 47
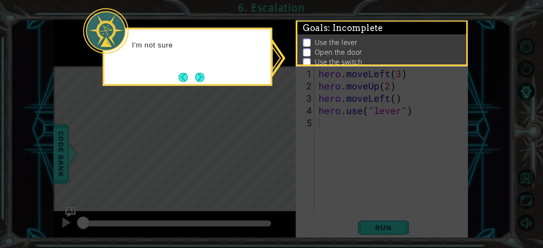
click at [310, 117] on icon at bounding box center [271, 124] width 543 height 248
drag, startPoint x: 307, startPoint y: 118, endPoint x: 233, endPoint y: 98, distance: 76.3
click at [282, 112] on icon at bounding box center [271, 124] width 543 height 248
click at [233, 98] on icon at bounding box center [271, 124] width 543 height 248
click at [195, 80] on button "Next" at bounding box center [199, 77] width 9 height 9
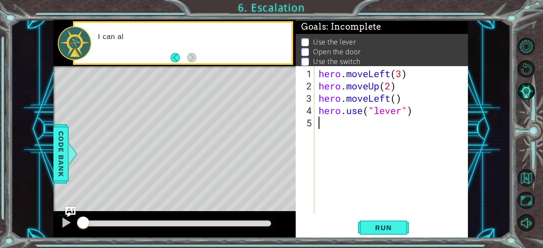
click at [353, 100] on div "hero . moveLeft ( 3 ) hero . moveUp ( 2 ) hero . moveLeft ( ) hero . use ( "lev…" at bounding box center [394, 153] width 154 height 172
drag, startPoint x: 353, startPoint y: 100, endPoint x: 306, endPoint y: 118, distance: 50.3
click at [339, 106] on div "hero . moveLeft ( 3 ) hero . moveUp ( 2 ) hero . moveLeft ( ) hero . use ( "lev…" at bounding box center [394, 153] width 154 height 172
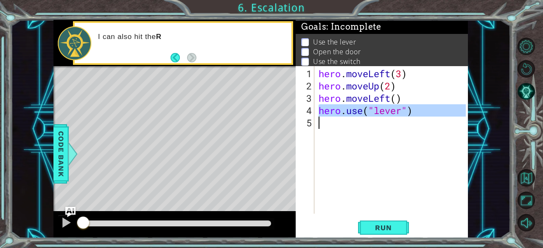
click at [272, 129] on div "1 ההההההההההההההההההההההההההההההההההההההההההההההההההההההההההההההההההההההההההההה…" at bounding box center [260, 129] width 414 height 218
type textarea "hero.use("lever")"
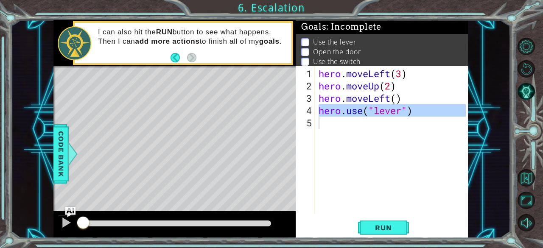
click at [120, 159] on div "methods hero moveDown(steps) moveUp(steps) moveLeft(steps) moveRight(steps) use…" at bounding box center [260, 129] width 414 height 218
click at [523, 95] on button "AI Hint" at bounding box center [525, 91] width 17 height 17
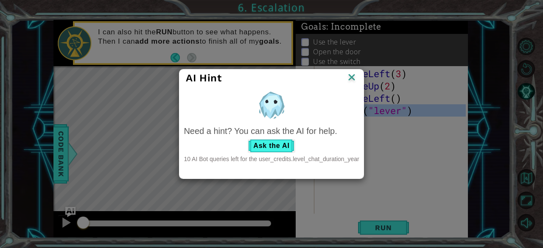
click at [355, 78] on img at bounding box center [351, 78] width 11 height 13
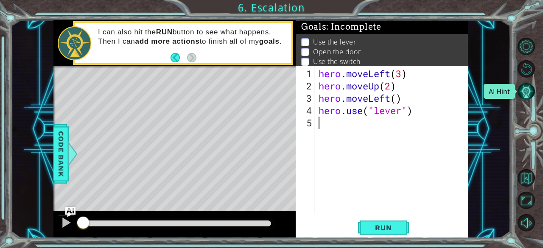
click at [522, 96] on button "AI Hint" at bounding box center [525, 91] width 17 height 17
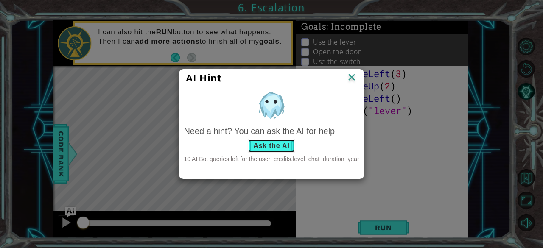
click at [280, 148] on button "Ask the AI" at bounding box center [271, 146] width 47 height 14
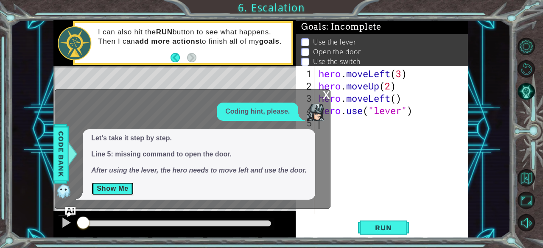
click at [126, 190] on button "Show Me" at bounding box center [112, 189] width 43 height 14
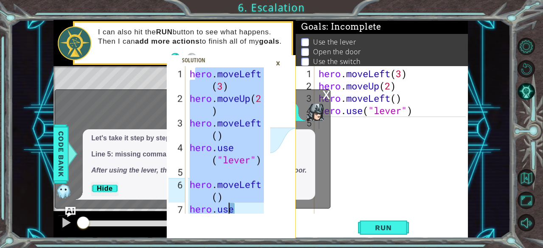
scroll to position [25, 0]
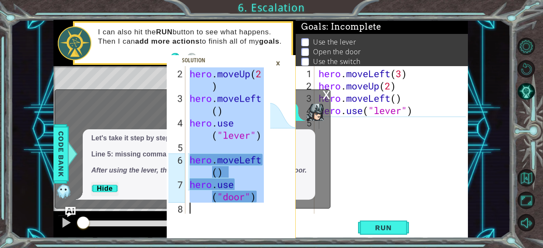
drag, startPoint x: 193, startPoint y: 78, endPoint x: 248, endPoint y: 268, distance: 198.4
click at [248, 248] on html "hero.moveLeft(3) 2 3 4 5 6 7 8 hero . moveUp ( 2 ) hero . moveLeft ( ) hero . u…" at bounding box center [271, 124] width 543 height 248
type textarea "hero.use("door")"
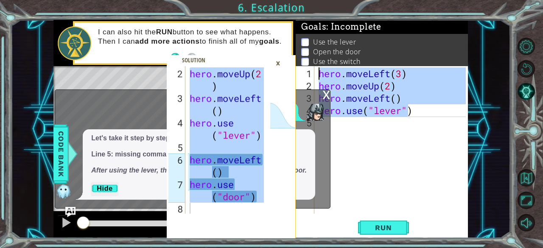
drag, startPoint x: 408, startPoint y: 113, endPoint x: 305, endPoint y: 75, distance: 109.0
click at [305, 75] on div "hero.use("lever") 1 2 3 4 5 hero . moveLeft ( 3 ) hero . moveUp ( 2 ) hero . mo…" at bounding box center [381, 140] width 171 height 148
type textarea ")"
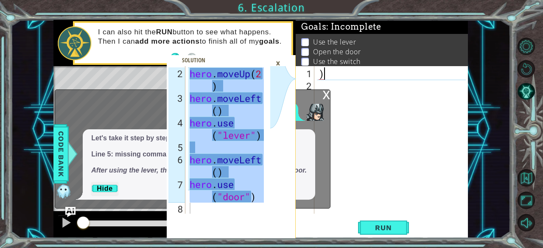
click at [380, 70] on div ")" at bounding box center [394, 153] width 154 height 172
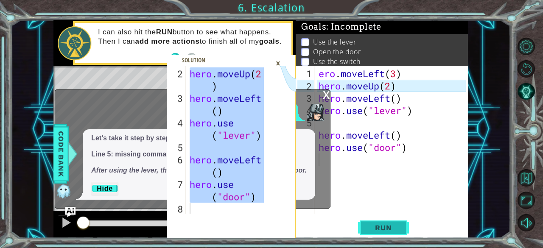
click at [378, 227] on span "Run" at bounding box center [383, 228] width 34 height 8
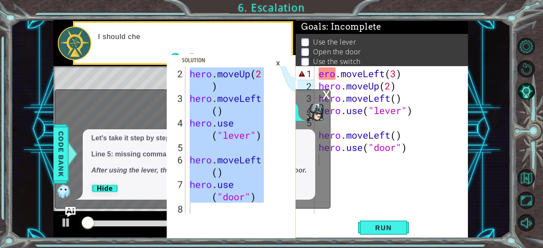
click at [280, 62] on div "×" at bounding box center [277, 63] width 13 height 14
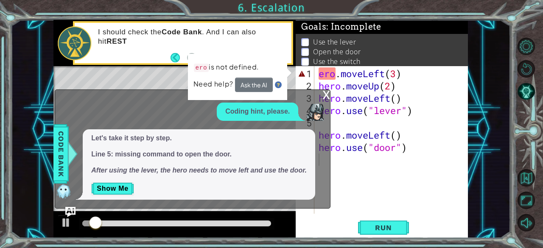
click at [318, 73] on div "ero . moveLeft ( 3 ) hero . moveUp ( 2 ) hero . moveLeft ( ) hero . use ( "leve…" at bounding box center [394, 153] width 154 height 172
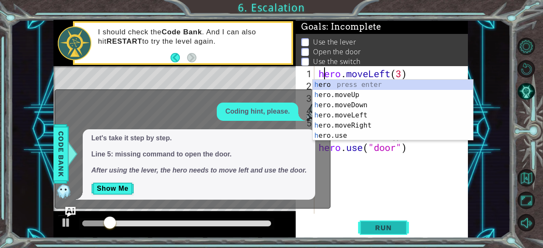
type textarea "hero.moveLeft(3)"
click at [391, 229] on span "Run" at bounding box center [383, 228] width 34 height 8
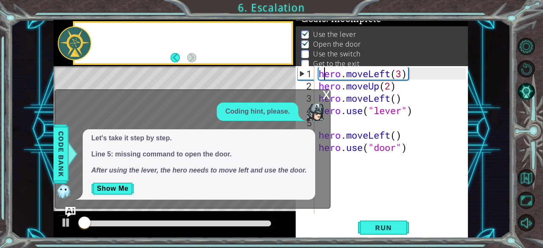
scroll to position [12, 0]
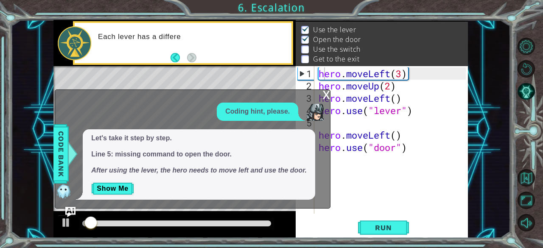
click at [325, 97] on div "x" at bounding box center [326, 94] width 8 height 8
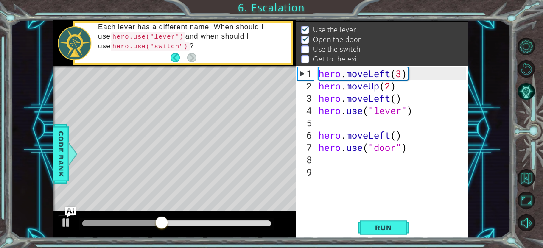
click at [340, 121] on div "hero . moveLeft ( 3 ) hero . moveUp ( 2 ) hero . moveLeft ( ) hero . use ( "lev…" at bounding box center [394, 153] width 154 height 172
type textarea "hero.use("lever")"
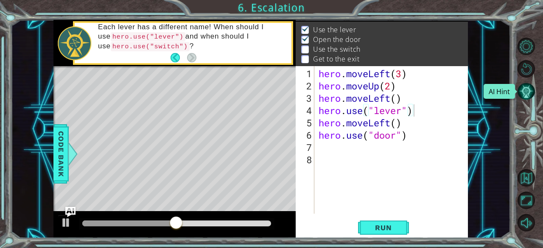
click at [529, 88] on button "AI Hint" at bounding box center [525, 91] width 17 height 17
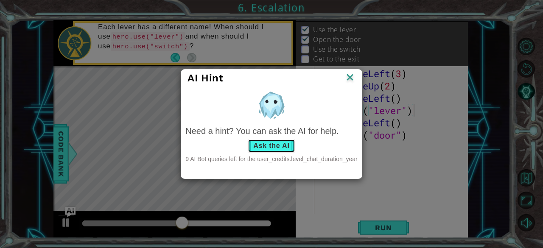
click at [266, 149] on button "Ask the AI" at bounding box center [271, 146] width 47 height 14
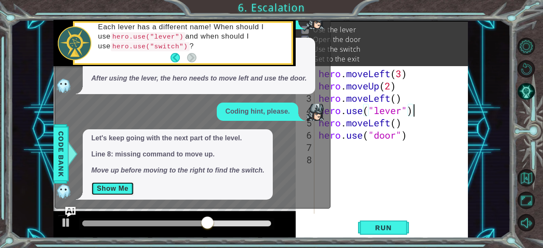
click at [117, 186] on button "Show Me" at bounding box center [112, 189] width 43 height 14
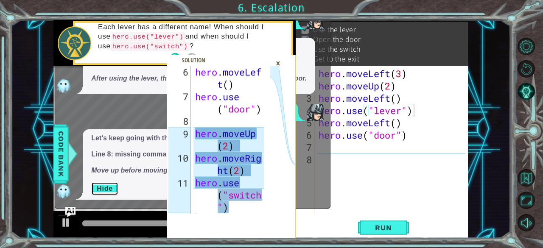
scroll to position [135, 0]
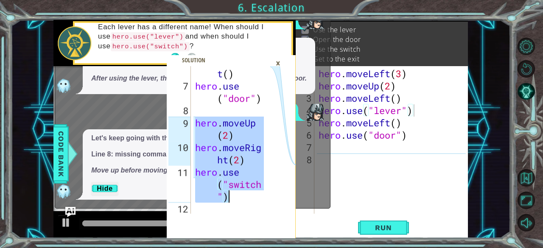
drag, startPoint x: 193, startPoint y: 121, endPoint x: 253, endPoint y: 196, distance: 96.3
click at [253, 196] on div "hero . moveLef t ( ) hero . use ( "door" ) hero . moveUp ( 2 ) hero . moveRig h…" at bounding box center [228, 140] width 70 height 148
type textarea "hero.moveRight(2) hero.use("switch")"
click at [357, 153] on div "hero . moveLeft ( 3 ) hero . moveUp ( 2 ) hero . moveLeft ( ) hero . use ( "lev…" at bounding box center [394, 153] width 154 height 172
click at [344, 152] on div "hero . moveLeft ( 3 ) hero . moveUp ( 2 ) hero . moveLeft ( ) hero . use ( "lev…" at bounding box center [394, 153] width 154 height 172
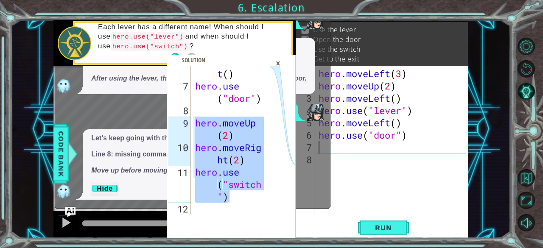
paste textarea "hero.use("switch")"
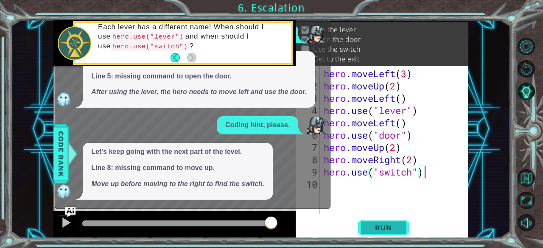
click at [378, 229] on span "Run" at bounding box center [383, 228] width 34 height 8
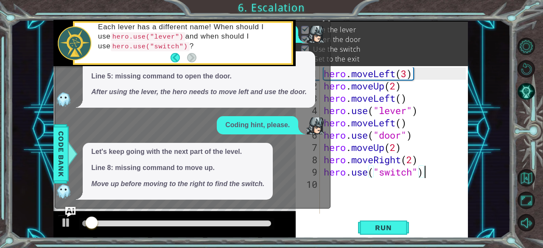
click at [344, 97] on div "hero . moveLeft ( 3 ) hero . moveUp ( 2 ) hero . moveLeft ( ) hero . use ( "lev…" at bounding box center [396, 153] width 148 height 172
click at [523, 93] on button "AI Hint" at bounding box center [525, 91] width 17 height 17
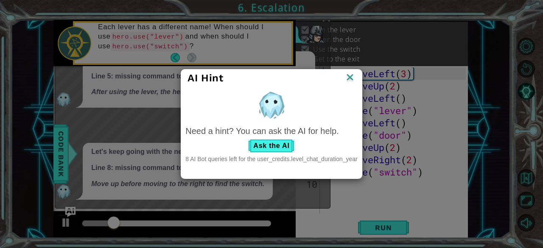
click at [346, 75] on img at bounding box center [349, 78] width 11 height 13
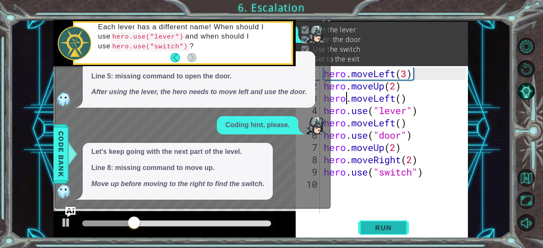
click at [373, 224] on span "Run" at bounding box center [383, 228] width 34 height 8
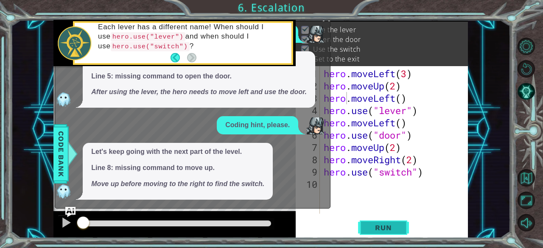
click at [373, 224] on span "Run" at bounding box center [383, 228] width 34 height 8
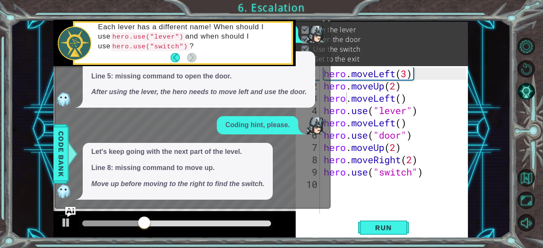
click at [165, 210] on div "hero.moveRight(2) hero.use("switch") 6 7 8 9 10 11 12 hero . moveLef t ( ) hero…" at bounding box center [260, 129] width 414 height 218
click at [109, 199] on div "Let's keep going with the next part of the level. Line 8: missing command to mo…" at bounding box center [178, 171] width 190 height 57
click at [61, 161] on span "Code Bank" at bounding box center [61, 154] width 14 height 52
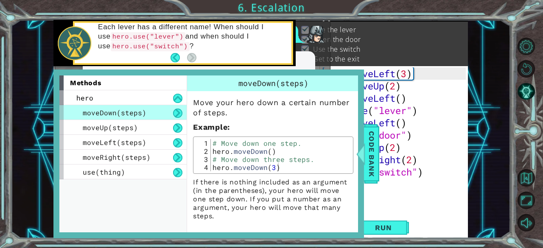
type textarea "hero.use("door")"
click at [453, 131] on div "hero . moveLeft ( 3 ) hero . moveUp ( 2 ) hero . moveLeft ( ) hero . use ( "lev…" at bounding box center [396, 153] width 148 height 172
click at [366, 146] on span "Code Bank" at bounding box center [372, 154] width 14 height 52
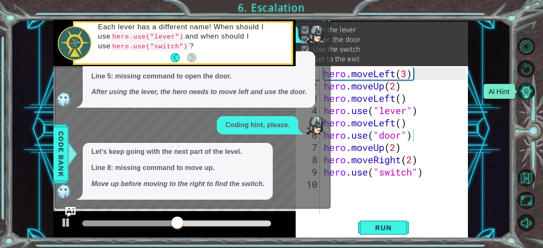
click at [525, 98] on button "AI Hint" at bounding box center [525, 91] width 17 height 17
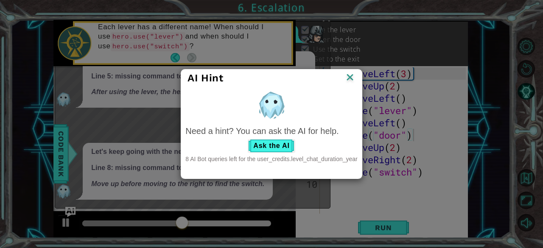
click at [524, 96] on div "AI Hint Need a hint? You can ask the AI for help. Ask the AI 8 AI Bot queries l…" at bounding box center [271, 124] width 543 height 248
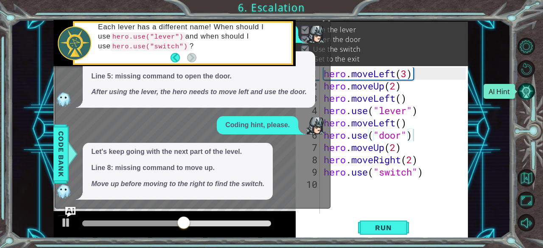
click at [524, 96] on button "AI Hint" at bounding box center [525, 91] width 17 height 17
click at [524, 96] on body "hero.moveRight(2) hero.use("switch") 6 7 8 9 10 11 12 hero . moveLef t ( ) hero…" at bounding box center [271, 124] width 543 height 248
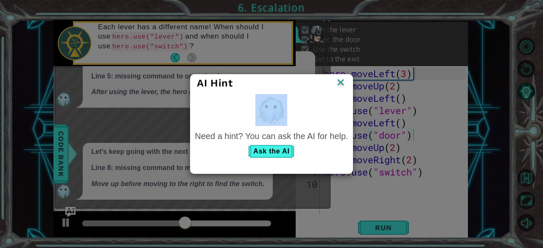
click at [524, 96] on div "AI Hint Need a hint? You can ask the AI for help. Ask the AI" at bounding box center [271, 124] width 543 height 248
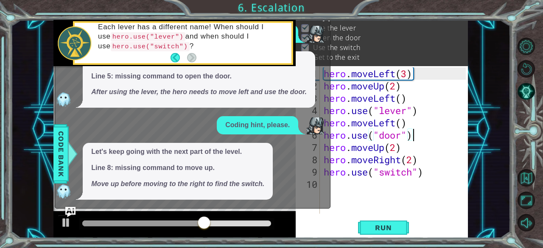
scroll to position [20, 0]
click at [338, 207] on div "hero . moveLeft ( 3 ) hero . moveUp ( 2 ) hero . moveLeft ( ) hero . use ( "lev…" at bounding box center [396, 153] width 148 height 172
click at [324, 15] on div "hero.moveRight(2) hero.use("switch") 6 7 8 9 10 11 12 hero . moveLef t ( ) hero…" at bounding box center [271, 124] width 543 height 248
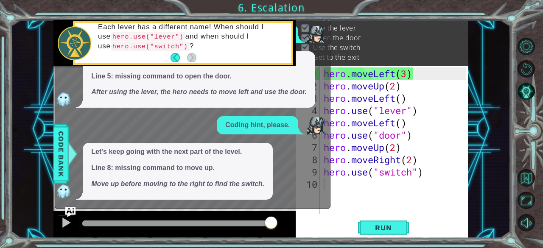
click at [327, 20] on div "x" at bounding box center [326, 16] width 8 height 8
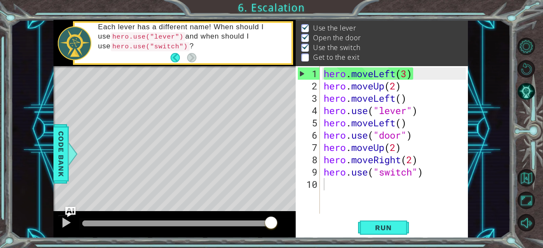
click at [370, 186] on div "hero . moveLeft ( 3 ) hero . moveUp ( 2 ) hero . moveLeft ( ) hero . use ( "lev…" at bounding box center [396, 153] width 148 height 172
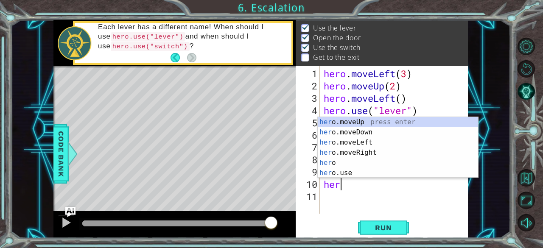
scroll to position [0, 0]
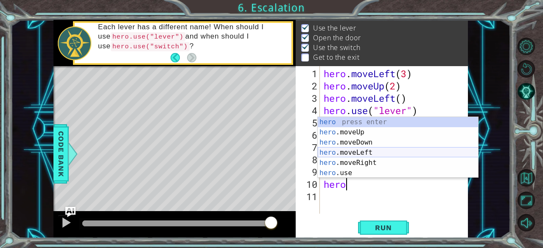
click at [365, 151] on div "hero press enter hero .moveUp press enter hero .moveDown press enter hero .move…" at bounding box center [398, 157] width 161 height 81
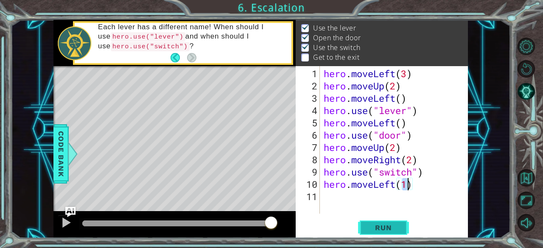
click at [398, 229] on span "Run" at bounding box center [383, 228] width 34 height 8
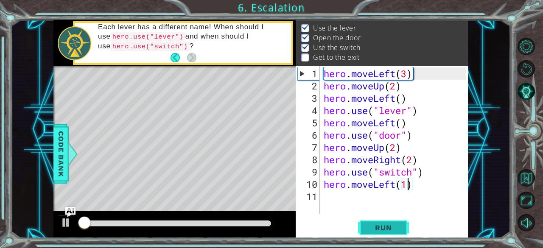
scroll to position [12, 0]
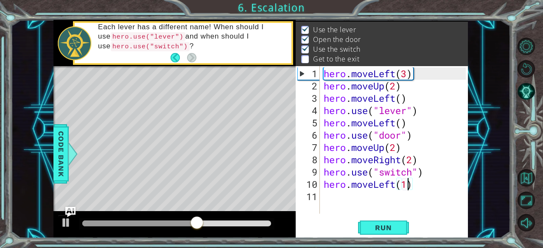
click at [397, 185] on div "hero . moveLeft ( 3 ) hero . moveUp ( 2 ) hero . moveLeft ( ) hero . use ( "lev…" at bounding box center [396, 153] width 148 height 172
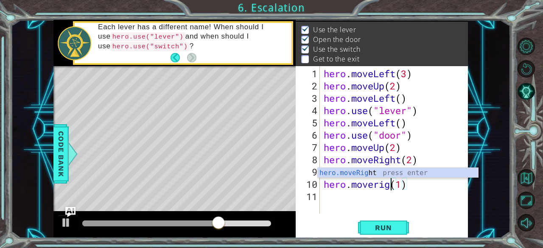
scroll to position [0, 3]
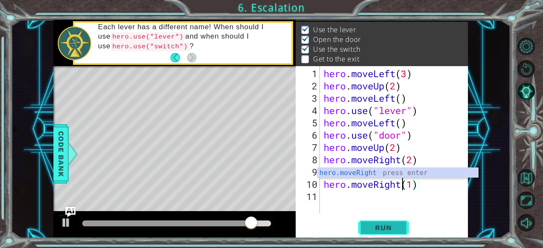
type textarea "hero.moveRight(1)"
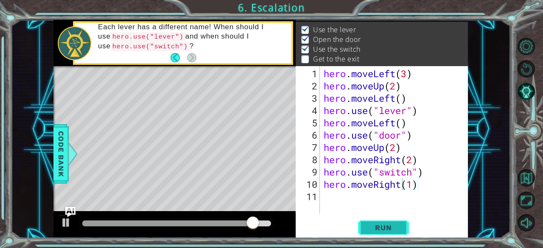
click at [399, 232] on span "Run" at bounding box center [383, 228] width 34 height 8
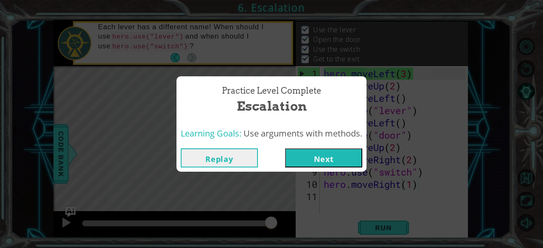
click at [361, 150] on button "Next" at bounding box center [323, 157] width 77 height 19
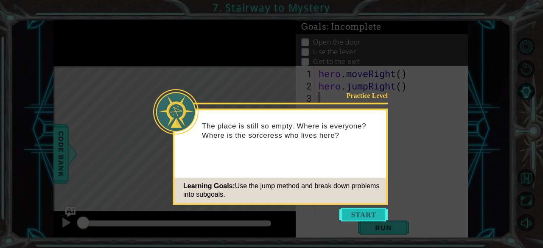
click at [361, 214] on button "Start" at bounding box center [363, 215] width 48 height 14
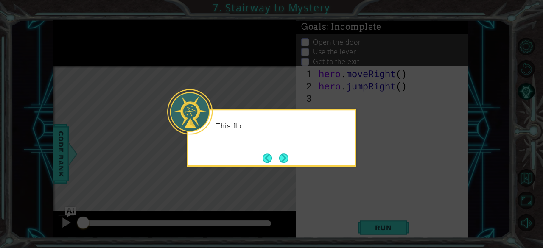
click at [336, 154] on div "This flo" at bounding box center [272, 138] width 170 height 58
click at [285, 154] on button "Next" at bounding box center [283, 158] width 9 height 9
click at [285, 154] on div "Level Map" at bounding box center [249, 191] width 392 height 250
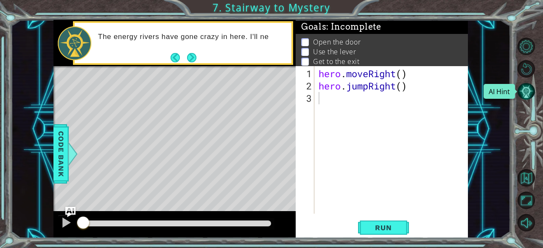
click at [522, 83] on button "AI Hint" at bounding box center [525, 91] width 17 height 17
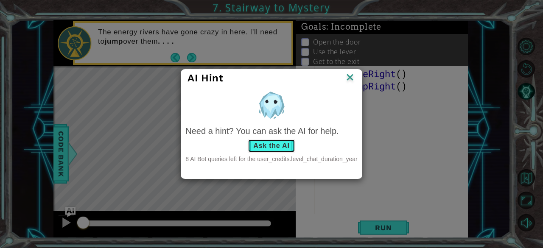
click at [286, 145] on button "Ask the AI" at bounding box center [271, 146] width 47 height 14
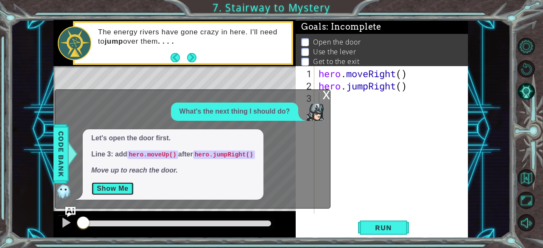
click at [127, 186] on button "Show Me" at bounding box center [112, 189] width 43 height 14
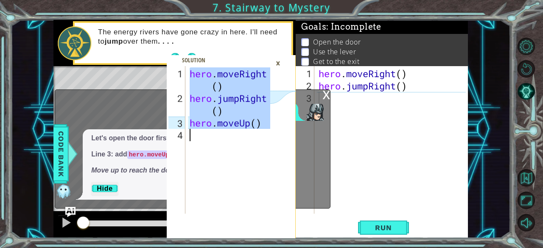
drag, startPoint x: 189, startPoint y: 84, endPoint x: 214, endPoint y: 142, distance: 63.3
click at [214, 142] on div "hero . moveRight ( ) hero . jumpRight ( ) hero . moveUp ( )" at bounding box center [231, 159] width 87 height 185
type textarea "hero.moveUp()"
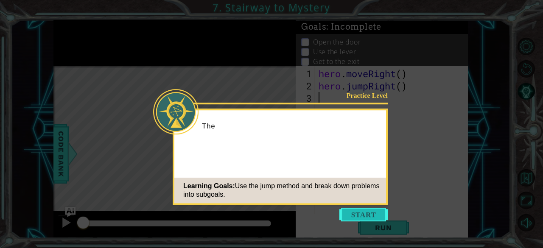
click at [369, 213] on button "Start" at bounding box center [363, 215] width 48 height 14
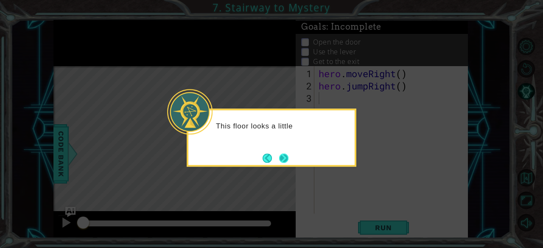
click at [282, 159] on button "Next" at bounding box center [284, 158] width 14 height 14
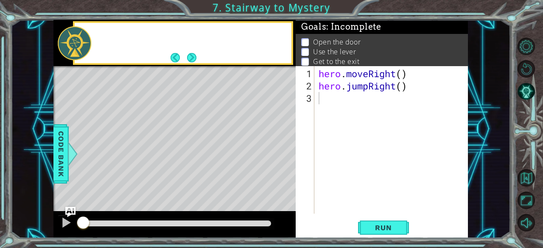
click at [282, 159] on div "Level Map" at bounding box center [249, 191] width 392 height 250
click at [523, 85] on button "AI Hint" at bounding box center [525, 91] width 17 height 17
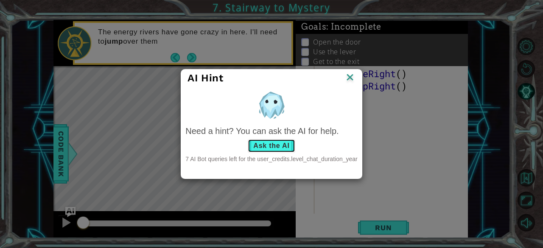
click at [268, 145] on button "Ask the AI" at bounding box center [271, 146] width 47 height 14
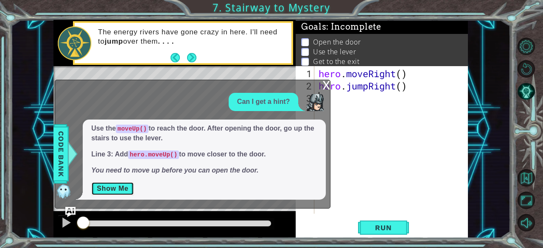
click at [119, 187] on button "Show Me" at bounding box center [112, 189] width 43 height 14
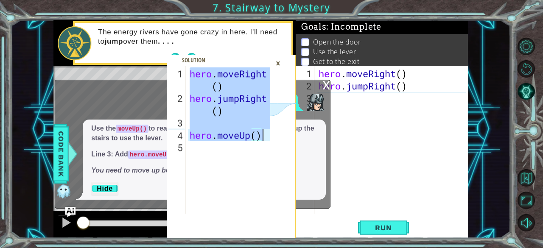
drag, startPoint x: 190, startPoint y: 71, endPoint x: 273, endPoint y: 132, distance: 103.1
click at [273, 132] on div "hero.moveRight() 1 2 3 4 5 hero . moveRight ( ) hero . jumpRight ( ) hero . mov…" at bounding box center [231, 152] width 129 height 172
type textarea "hero.moveUp()"
click at [361, 107] on div "hero . moveRight ( ) hero . jumpRight ( )" at bounding box center [394, 153] width 154 height 172
click at [275, 59] on div "×" at bounding box center [277, 63] width 13 height 14
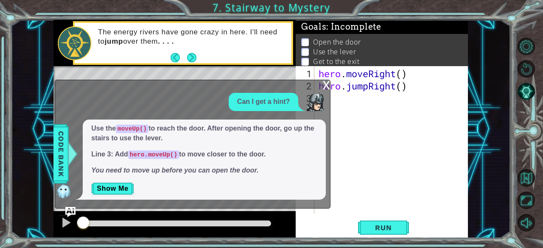
click at [322, 89] on div "x" at bounding box center [326, 84] width 8 height 8
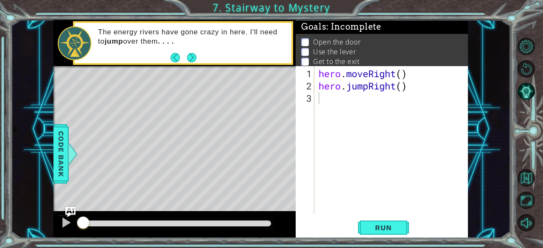
drag, startPoint x: 316, startPoint y: 74, endPoint x: 354, endPoint y: 112, distance: 53.4
click at [355, 112] on div "1 2 3 hero . moveRight ( ) hero . jumpRight ( ) ההההההההההההההההההההההההההההההה…" at bounding box center [381, 140] width 171 height 148
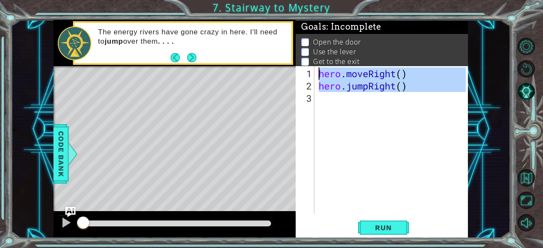
drag, startPoint x: 354, startPoint y: 112, endPoint x: 308, endPoint y: 66, distance: 65.1
click at [308, 66] on div "Goals : Incomplete Open the door Use the lever Get to the exit 1 2 3 hero . mov…" at bounding box center [382, 129] width 172 height 218
type textarea "hero.moveRight() hero.jumpRight()"
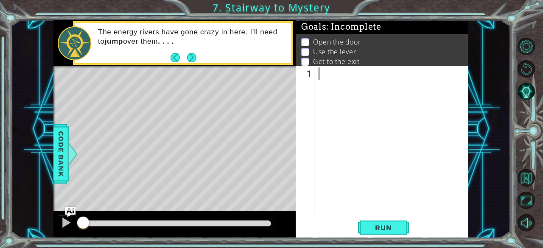
paste textarea "hero.moveUp()"
type textarea "hero.moveUp()"
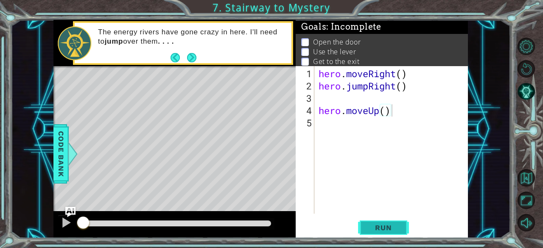
click at [382, 231] on span "Run" at bounding box center [383, 228] width 34 height 8
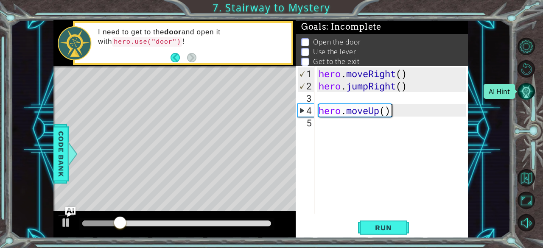
click at [534, 91] on button "AI Hint" at bounding box center [525, 91] width 17 height 17
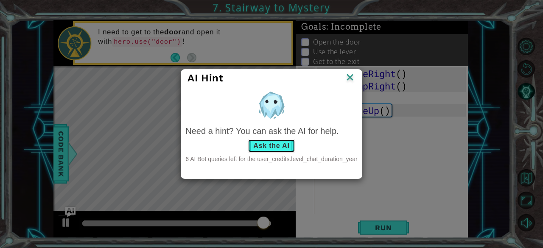
click at [288, 145] on button "Ask the AI" at bounding box center [271, 146] width 47 height 14
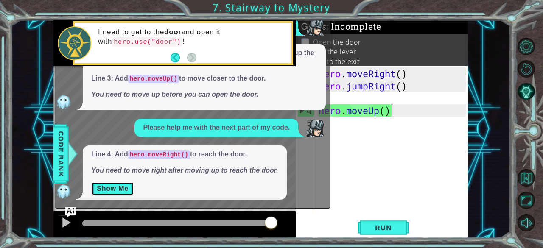
click at [126, 189] on button "Show Me" at bounding box center [112, 189] width 43 height 14
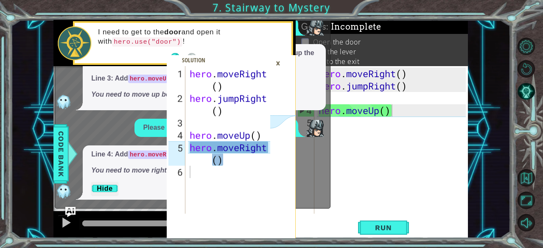
click at [277, 63] on div "×" at bounding box center [277, 63] width 13 height 14
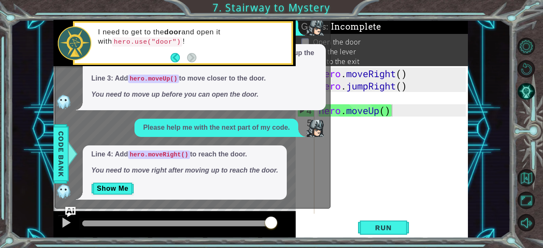
click at [338, 126] on div "hero . moveRight ( ) hero . jumpRight ( ) hero . moveUp ( )" at bounding box center [394, 153] width 154 height 172
click at [310, 20] on img at bounding box center [315, 27] width 17 height 17
click at [347, 137] on div "hero . moveRight ( ) hero . jumpRight ( ) hero . moveUp ( )" at bounding box center [394, 153] width 154 height 172
paste textarea "hero.moveUp()"
type textarea "hero.moveUp()"
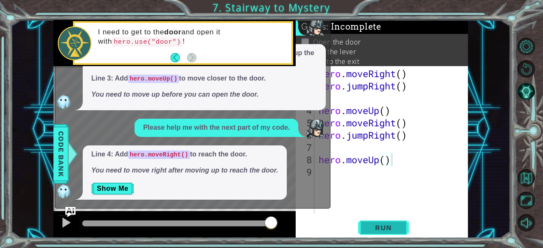
click at [384, 231] on span "Run" at bounding box center [383, 228] width 34 height 8
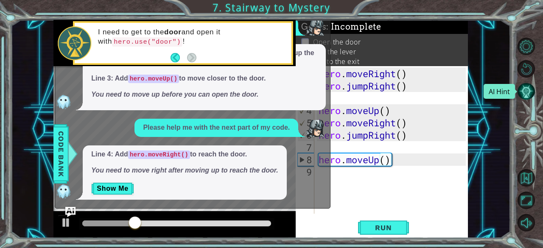
click at [530, 84] on button "AI Hint" at bounding box center [525, 91] width 17 height 17
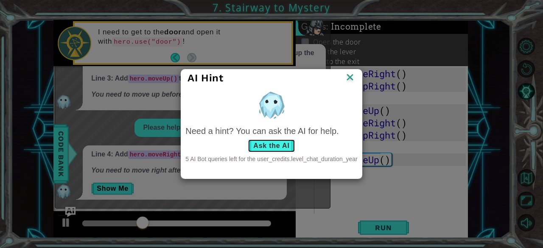
click at [287, 144] on button "Ask the AI" at bounding box center [271, 146] width 47 height 14
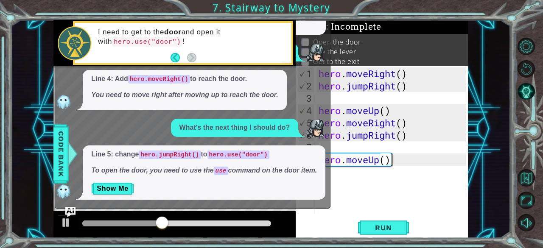
scroll to position [35, 0]
click at [103, 187] on button "Show Me" at bounding box center [112, 189] width 43 height 14
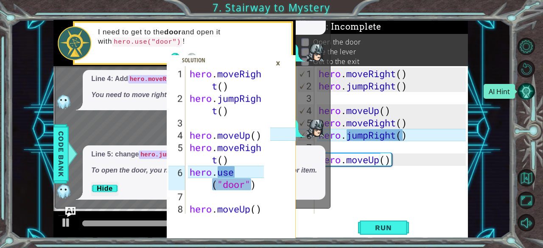
click at [524, 88] on button "AI Hint" at bounding box center [525, 91] width 17 height 17
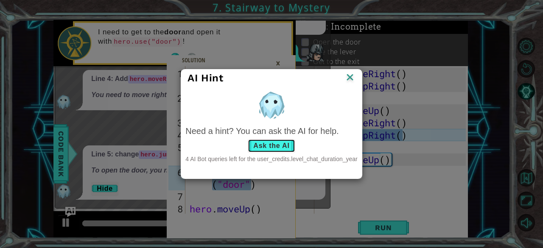
click at [280, 147] on button "Ask the AI" at bounding box center [271, 146] width 47 height 14
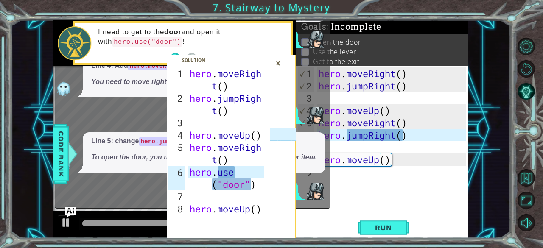
scroll to position [126, 0]
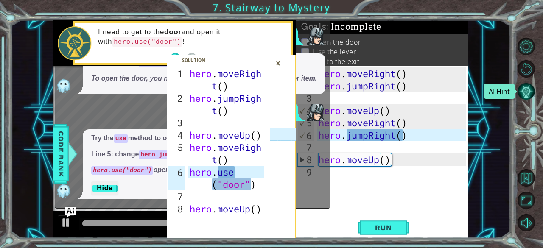
click at [523, 95] on button "AI Hint" at bounding box center [525, 91] width 17 height 17
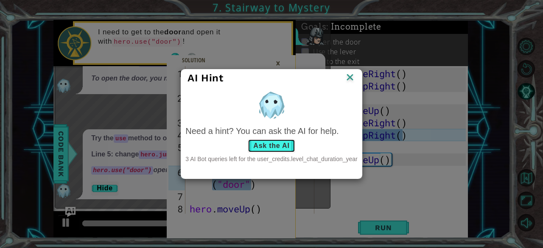
click at [278, 152] on button "Ask the AI" at bounding box center [271, 146] width 47 height 14
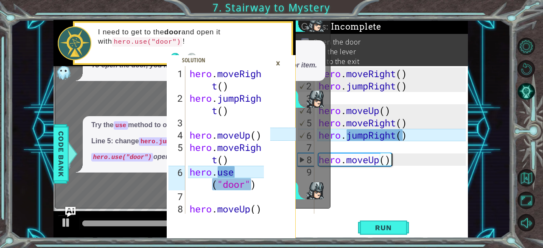
scroll to position [218, 0]
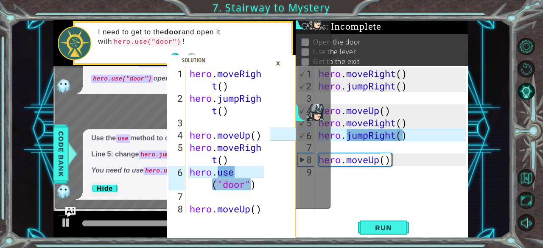
click at [277, 62] on div "×" at bounding box center [277, 63] width 13 height 14
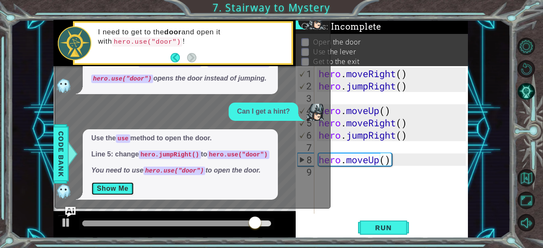
click at [117, 190] on button "Show Me" at bounding box center [112, 189] width 43 height 14
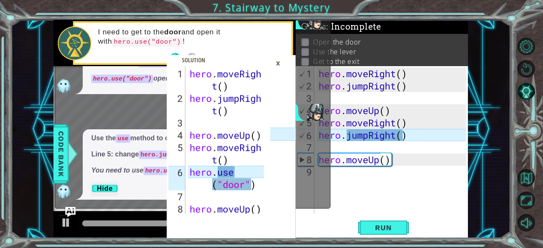
click at [225, 194] on div "hero . moveRigh t ( ) hero . jumpRigh t ( ) hero . moveUp ( ) hero . moveRigh t…" at bounding box center [228, 159] width 80 height 185
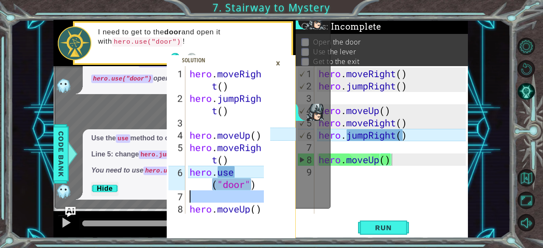
type textarea "hero.moveUp()"
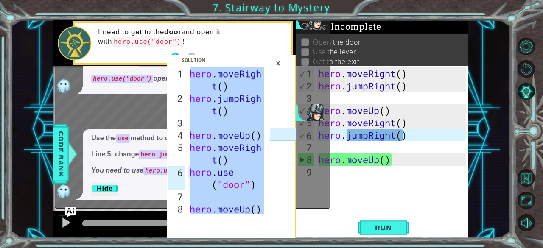
click at [361, 191] on div "hero . moveRight ( ) hero . jumpRight ( ) hero . moveUp ( ) hero . moveRight ( …" at bounding box center [394, 153] width 154 height 172
type textarea "hero.moveUp()"
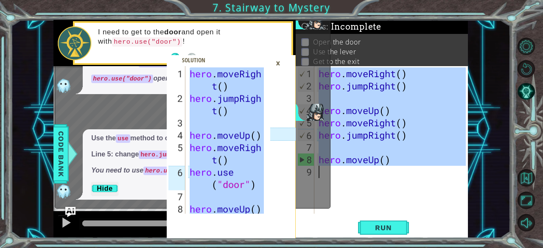
paste textarea "Code Area"
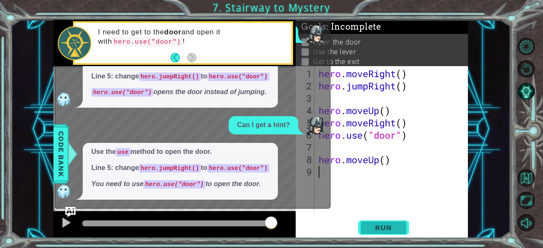
click at [386, 226] on span "Run" at bounding box center [383, 228] width 34 height 8
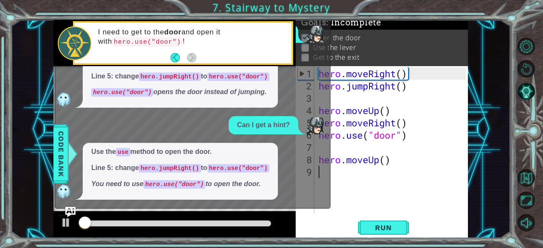
scroll to position [8, 0]
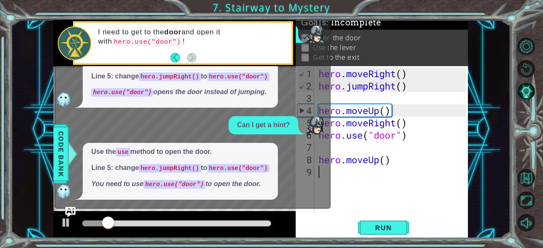
click at [320, 143] on div "Use the use method to open the door. Line 5: change hero.jumpRight() to hero.us…" at bounding box center [190, 171] width 271 height 57
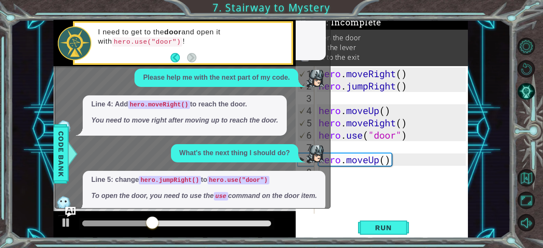
scroll to position [15, 0]
click at [529, 87] on button "AI Hint" at bounding box center [525, 91] width 17 height 17
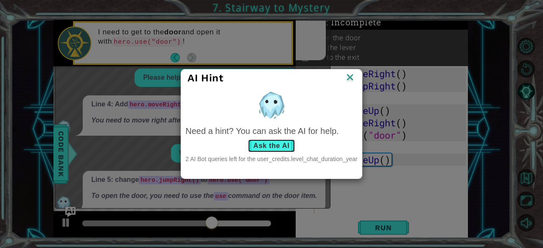
click at [264, 145] on button "Ask the AI" at bounding box center [271, 146] width 47 height 14
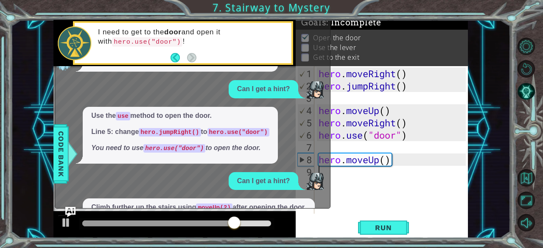
scroll to position [310, 0]
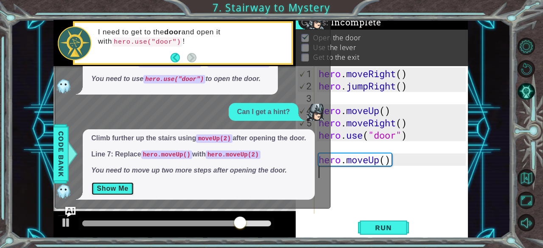
click at [123, 188] on button "Show Me" at bounding box center [112, 189] width 43 height 14
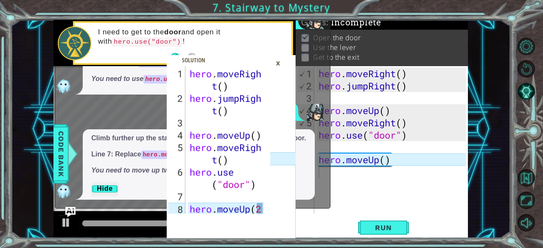
click at [216, 165] on div "hero . moveRigh t ( ) hero . jumpRigh t ( ) hero . moveUp ( ) hero . moveRigh t…" at bounding box center [228, 165] width 80 height 197
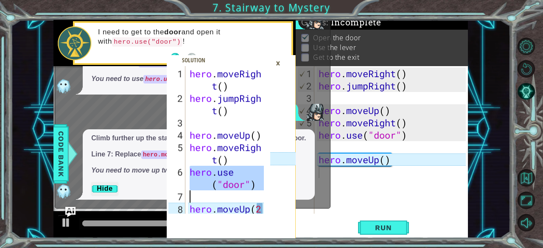
click at [216, 165] on div "hero . moveRigh t ( ) hero . jumpRigh t ( ) hero . moveUp ( ) hero . moveRigh t…" at bounding box center [228, 165] width 80 height 197
type textarea "hero.moveUp(2)"
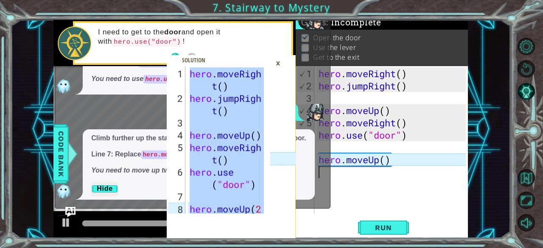
click at [366, 182] on div "hero . moveRight ( ) hero . jumpRight ( ) hero . moveUp ( ) hero . moveRight ( …" at bounding box center [394, 153] width 154 height 172
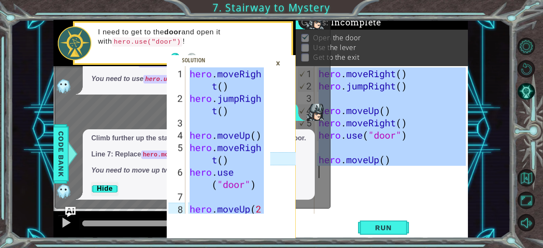
click at [366, 182] on div "hero . moveRight ( ) hero . jumpRight ( ) hero . moveUp ( ) hero . moveRight ( …" at bounding box center [394, 153] width 154 height 172
type textarea "hero.moveUp()"
paste textarea "Code Area"
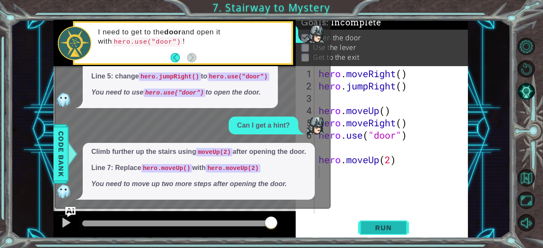
click at [381, 224] on span "Run" at bounding box center [383, 228] width 34 height 8
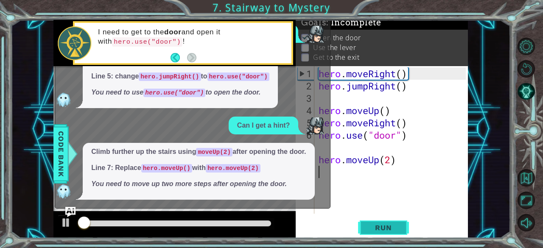
scroll to position [8, 0]
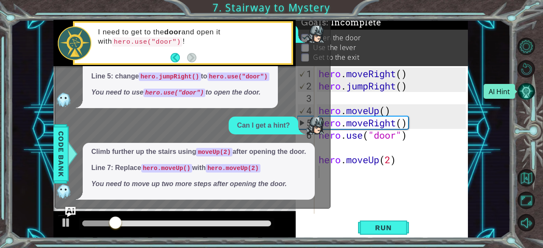
click at [531, 87] on button "AI Hint" at bounding box center [525, 91] width 17 height 17
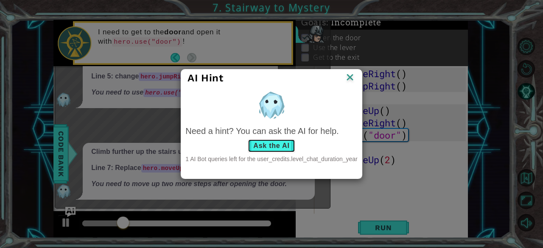
click at [262, 147] on button "Ask the AI" at bounding box center [271, 146] width 47 height 14
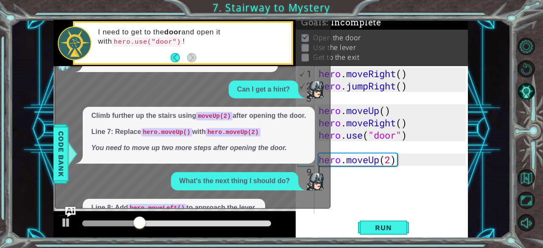
scroll to position [386, 0]
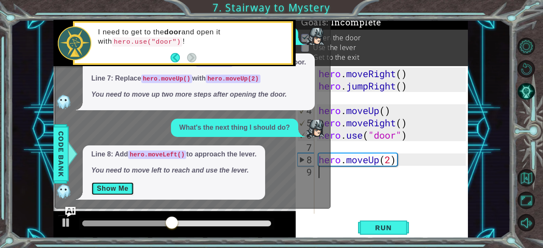
click at [110, 189] on button "Show Me" at bounding box center [112, 189] width 43 height 14
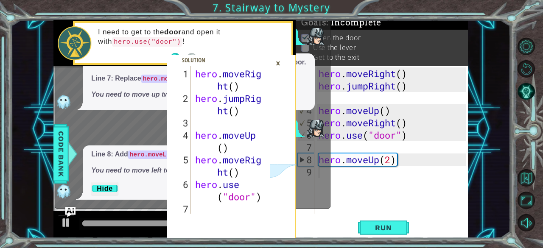
click at [231, 205] on div "hero . moveRig ht ( ) hero . jumpRig ht ( ) hero . moveUp ( ) hero . moveRig ht…" at bounding box center [230, 165] width 75 height 197
type textarea "hero.moveLeft()"
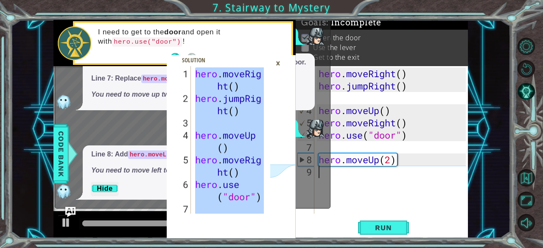
click at [363, 187] on div "hero . moveRight ( ) hero . jumpRight ( ) hero . moveUp ( ) hero . moveRight ( …" at bounding box center [394, 153] width 154 height 172
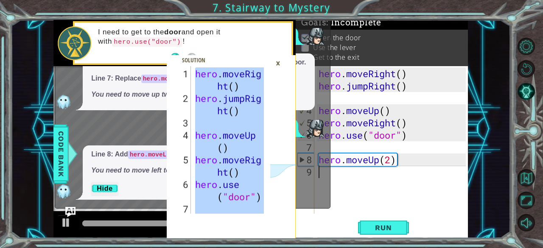
type textarea "hero.moveUp(2)"
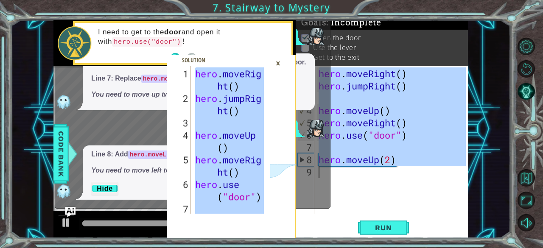
paste textarea "Code Area"
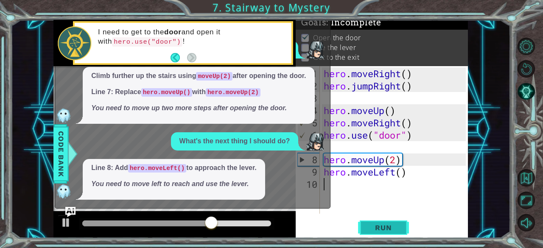
click at [374, 227] on span "Run" at bounding box center [383, 228] width 34 height 8
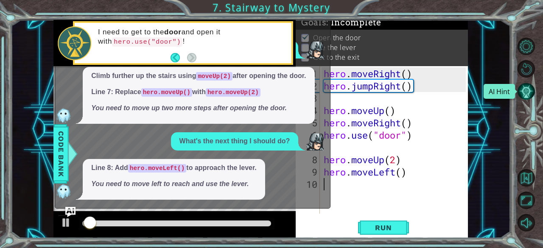
click at [526, 87] on button "AI Hint" at bounding box center [525, 91] width 17 height 17
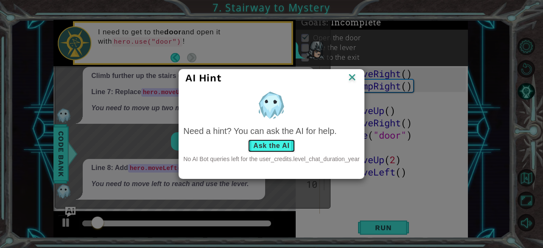
click at [274, 145] on button "Ask the AI" at bounding box center [271, 146] width 47 height 14
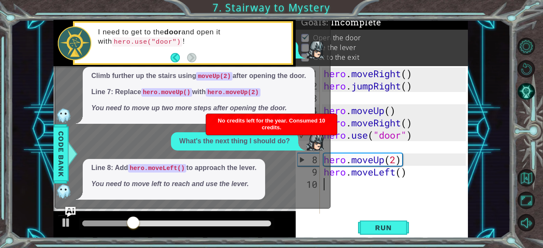
scroll to position [0, 0]
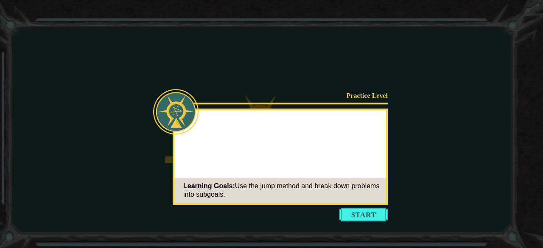
click at [367, 220] on button "Start" at bounding box center [363, 215] width 48 height 14
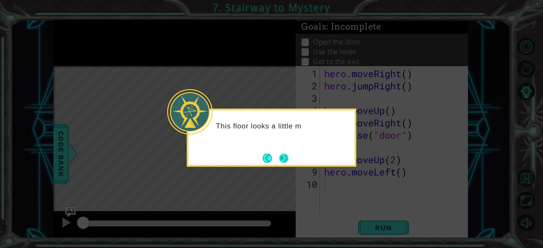
click at [290, 160] on button "Next" at bounding box center [283, 157] width 13 height 13
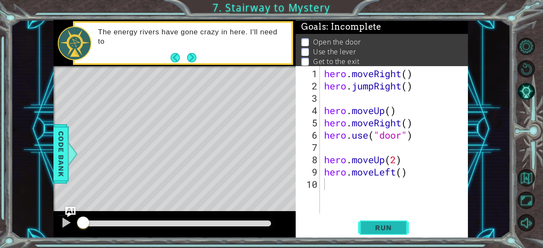
click at [377, 225] on span "Run" at bounding box center [383, 228] width 34 height 8
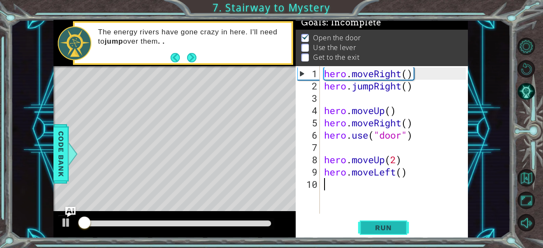
scroll to position [8, 0]
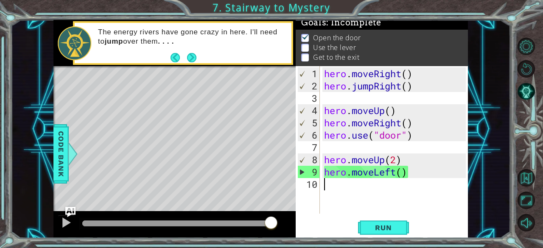
drag, startPoint x: 256, startPoint y: 221, endPoint x: 289, endPoint y: 223, distance: 33.1
click at [289, 223] on div at bounding box center [174, 224] width 242 height 27
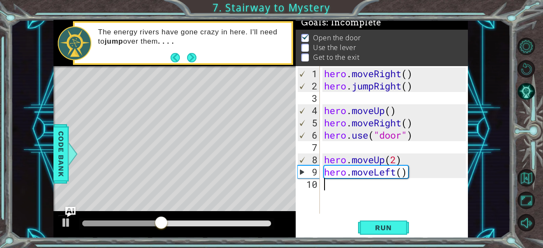
click at [330, 184] on div "hero . moveRight ( ) hero . jumpRight ( ) hero . moveUp ( ) hero . moveRight ( …" at bounding box center [396, 153] width 148 height 172
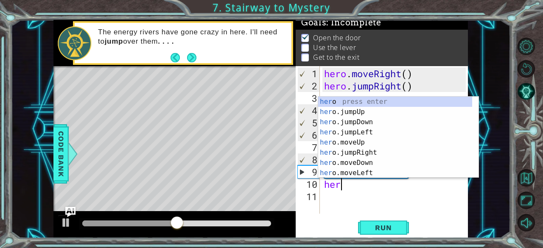
scroll to position [0, 0]
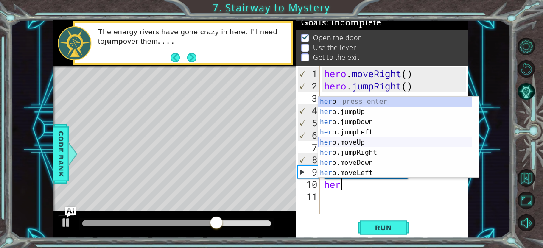
click at [335, 145] on div "her o press enter her o.jumpUp press enter her o.jumpDown press enter her o.jum…" at bounding box center [395, 148] width 154 height 102
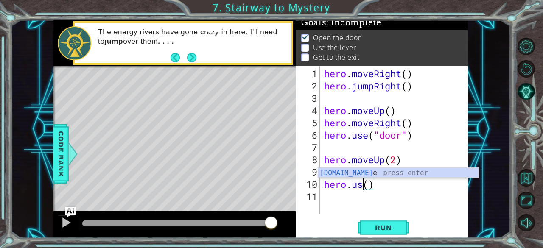
scroll to position [0, 2]
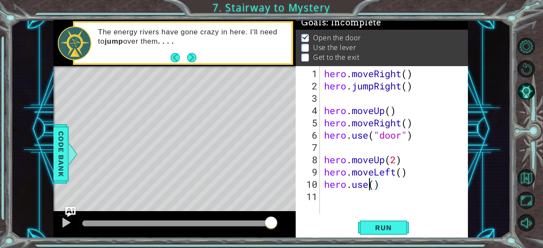
click at [369, 185] on div "hero . moveRight ( ) hero . jumpRight ( ) hero . moveUp ( ) hero . moveRight ( …" at bounding box center [396, 153] width 148 height 172
click at [377, 187] on div "hero . moveRight ( ) hero . jumpRight ( ) hero . moveUp ( ) hero . moveRight ( …" at bounding box center [396, 153] width 148 height 172
click at [401, 228] on button "Run" at bounding box center [383, 227] width 51 height 17
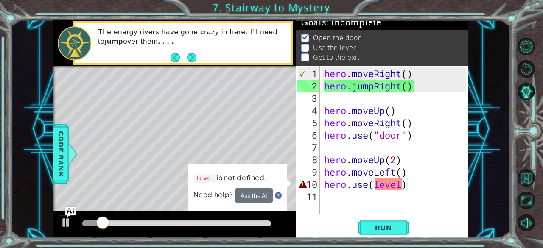
click at [373, 181] on div "hero . moveRight ( ) hero . jumpRight ( ) hero . moveUp ( ) hero . moveRight ( …" at bounding box center [396, 153] width 148 height 172
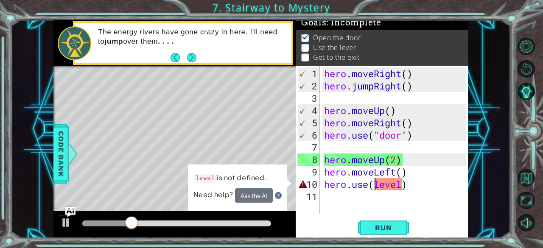
scroll to position [0, 3]
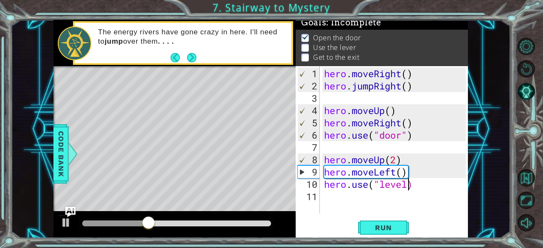
click at [411, 188] on div "hero . moveRight ( ) hero . jumpRight ( ) hero . moveUp ( ) hero . moveRight ( …" at bounding box center [396, 153] width 148 height 172
type textarea "hero.use("level")"
click at [374, 231] on span "Run" at bounding box center [383, 228] width 34 height 8
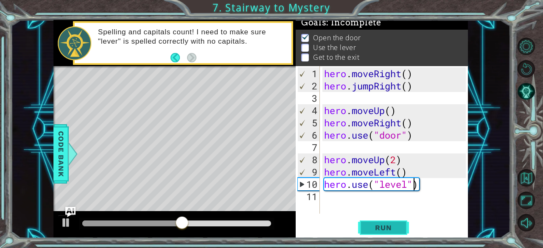
click at [364, 222] on button "Run" at bounding box center [383, 227] width 51 height 17
click at [393, 190] on div "hero . moveRight ( ) hero . jumpRight ( ) hero . moveUp ( ) hero . moveRight ( …" at bounding box center [396, 153] width 148 height 172
click at [407, 186] on div "hero . moveRight ( ) hero . jumpRight ( ) hero . moveUp ( ) hero . moveRight ( …" at bounding box center [396, 153] width 148 height 172
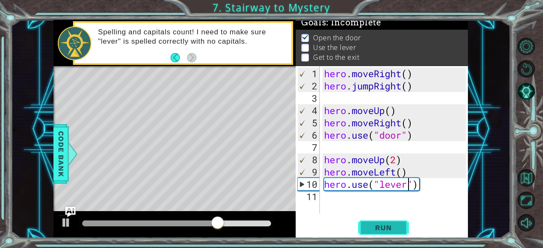
type textarea "hero.use("lever")"
click at [393, 228] on span "Run" at bounding box center [383, 228] width 34 height 8
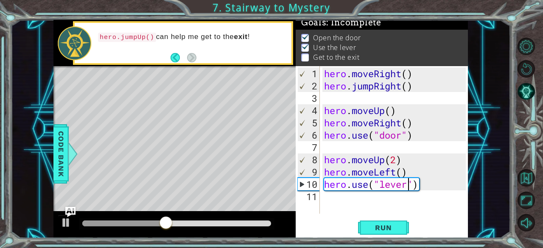
click at [346, 201] on div "hero . moveRight ( ) hero . jumpRight ( ) hero . moveUp ( ) hero . moveRight ( …" at bounding box center [396, 153] width 148 height 172
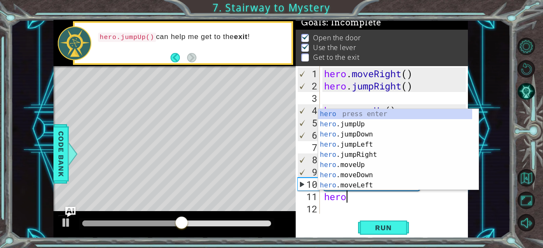
scroll to position [0, 0]
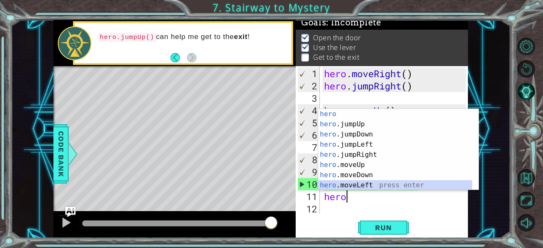
click at [349, 182] on div "hero press enter hero .jumpUp press enter hero .jumpDown press enter hero .jump…" at bounding box center [395, 160] width 154 height 102
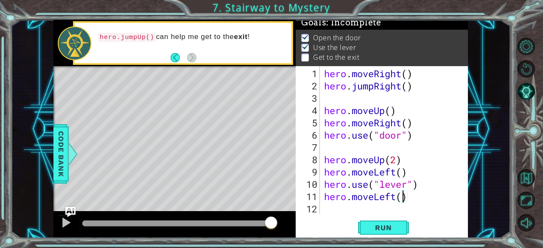
scroll to position [0, 3]
type textarea "hero.moveLeft(2)"
click at [398, 221] on button "Run" at bounding box center [383, 227] width 51 height 17
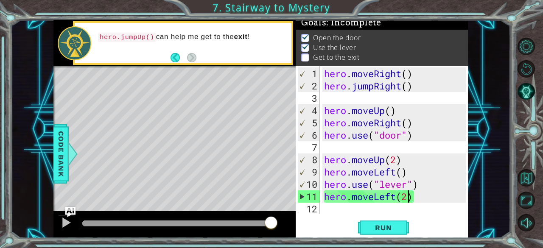
drag, startPoint x: 129, startPoint y: 225, endPoint x: 352, endPoint y: 236, distance: 223.4
click at [352, 236] on div "1 ההההההההההההההההההההההההההההההההההההההההההההההההההההההההההההההההההההההההההההה…" at bounding box center [260, 129] width 414 height 218
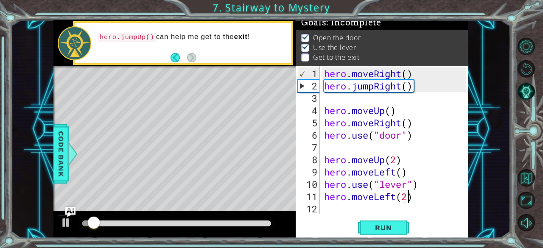
click at [266, 225] on div at bounding box center [176, 224] width 189 height 6
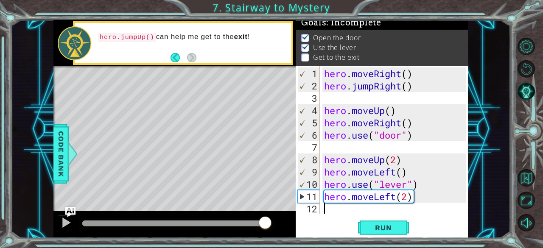
click at [381, 209] on div "hero . moveRight ( ) hero . jumpRight ( ) hero . moveUp ( ) hero . moveRight ( …" at bounding box center [396, 153] width 148 height 172
drag, startPoint x: 322, startPoint y: 88, endPoint x: 437, endPoint y: 88, distance: 114.5
click at [437, 88] on div "hero . moveRight ( ) hero . jumpRight ( ) hero . moveUp ( ) hero . moveRight ( …" at bounding box center [396, 153] width 148 height 172
type textarea "hero.jumpRight()"
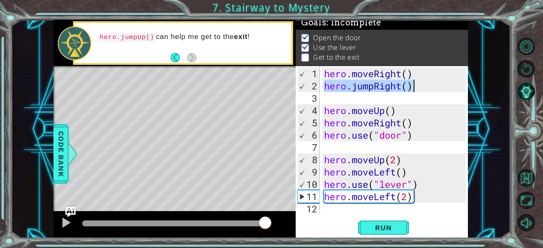
click at [356, 217] on div "hero.jumpRight() 1 2 3 4 5 6 7 8 9 10 11 12 hero . moveRight ( ) hero . jumpRig…" at bounding box center [382, 152] width 172 height 172
click at [355, 209] on div "hero . moveRight ( ) hero . jumpRight ( ) hero . moveUp ( ) hero . moveRight ( …" at bounding box center [396, 153] width 148 height 172
paste textarea "hero.jumpRight()"
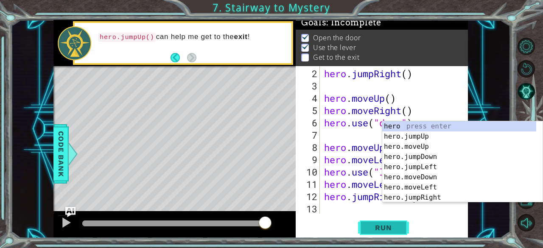
scroll to position [12, 0]
click at [340, 159] on div "hero . jumpRight ( ) hero . moveUp ( ) hero . moveRight ( ) hero . use ( "door"…" at bounding box center [393, 153] width 142 height 172
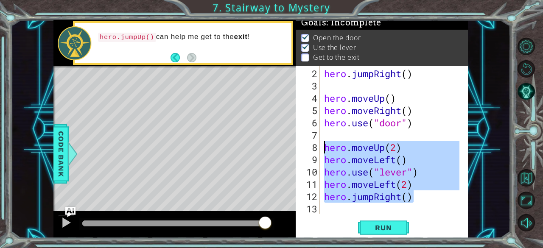
drag, startPoint x: 424, startPoint y: 198, endPoint x: 325, endPoint y: 145, distance: 111.8
click at [325, 145] on div "hero . jumpRight ( ) hero . moveUp ( ) hero . moveRight ( ) hero . use ( "door"…" at bounding box center [393, 153] width 142 height 172
click at [381, 233] on button "Run" at bounding box center [383, 227] width 51 height 17
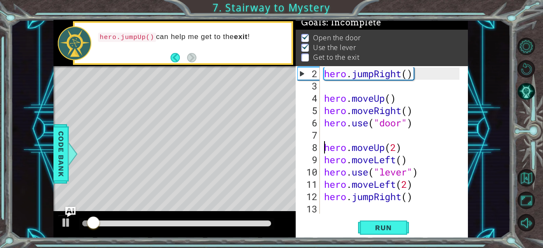
click at [261, 226] on div at bounding box center [176, 224] width 189 height 6
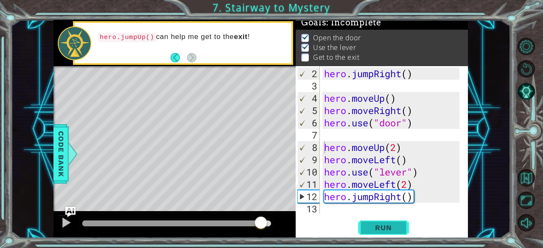
click at [364, 225] on button "Run" at bounding box center [383, 227] width 51 height 17
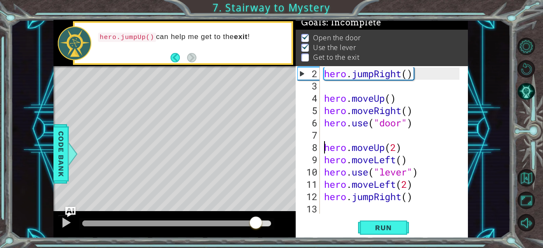
click at [256, 221] on div at bounding box center [176, 224] width 189 height 6
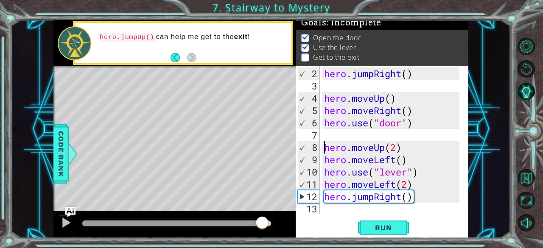
drag, startPoint x: 259, startPoint y: 224, endPoint x: 262, endPoint y: 219, distance: 5.8
click at [262, 219] on div at bounding box center [262, 223] width 15 height 15
drag, startPoint x: 255, startPoint y: 220, endPoint x: 187, endPoint y: 215, distance: 67.6
click at [187, 215] on div at bounding box center [174, 224] width 242 height 27
click at [372, 232] on span "Run" at bounding box center [383, 228] width 34 height 8
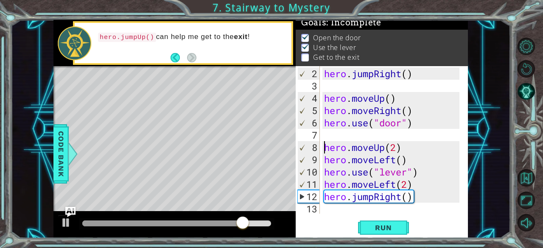
click at [424, 186] on div "hero . jumpRight ( ) hero . moveUp ( ) hero . moveRight ( ) hero . use ( "door"…" at bounding box center [393, 153] width 142 height 172
type textarea "hero.moveLeft(2)"
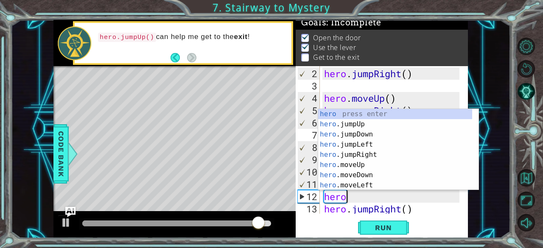
scroll to position [0, 0]
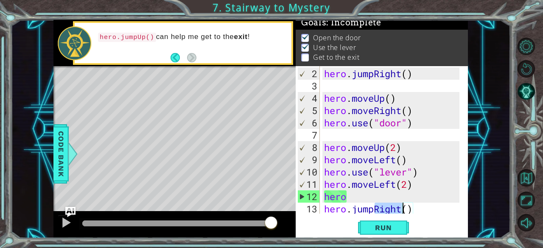
drag, startPoint x: 377, startPoint y: 213, endPoint x: 402, endPoint y: 213, distance: 25.5
click at [402, 213] on div "hero . jumpRight ( ) hero . moveUp ( ) hero . moveRight ( ) hero . use ( "door"…" at bounding box center [393, 153] width 142 height 172
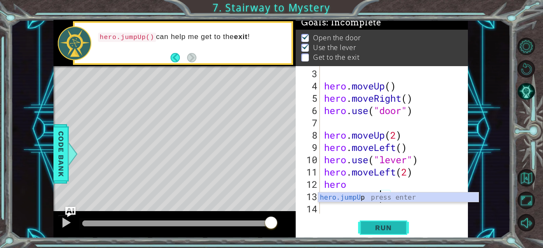
scroll to position [0, 3]
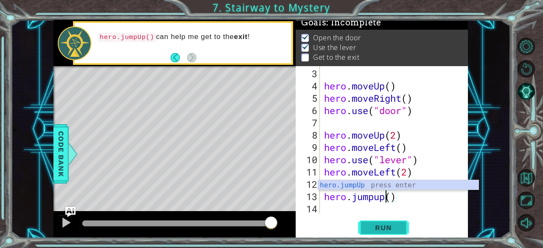
click at [372, 225] on span "Run" at bounding box center [383, 228] width 34 height 8
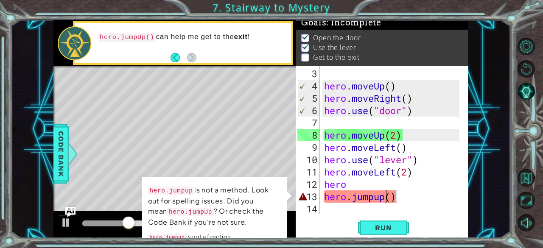
click at [378, 199] on div "hero . moveUp ( ) hero . moveRight ( ) hero . use ( "door" ) hero . moveUp ( 2 …" at bounding box center [393, 153] width 142 height 172
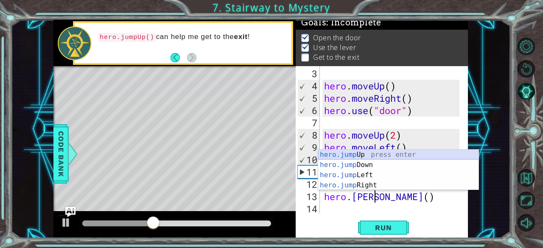
click at [371, 157] on div "hero.jump Up press enter hero.jump Down press enter hero.jump Left press enter …" at bounding box center [398, 180] width 161 height 61
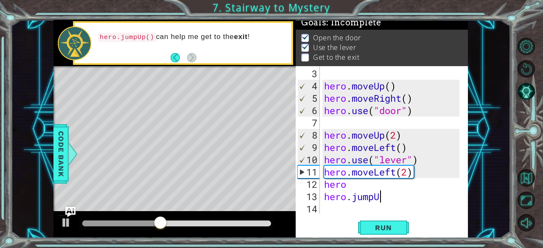
click at [384, 196] on div "hero . moveUp ( ) hero . moveRight ( ) hero . use ( "door" ) hero . moveUp ( 2 …" at bounding box center [393, 153] width 142 height 172
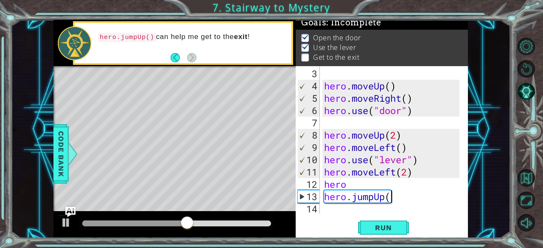
type textarea "hero.jumpUp()"
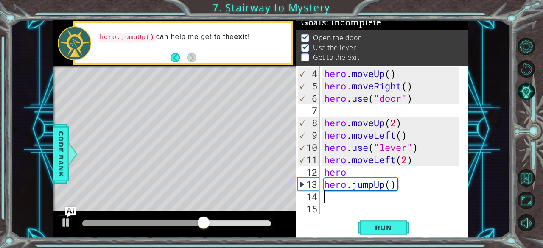
click at [361, 173] on div "hero . moveUp ( ) hero . moveRight ( ) hero . use ( "door" ) hero . moveUp ( 2 …" at bounding box center [393, 153] width 142 height 172
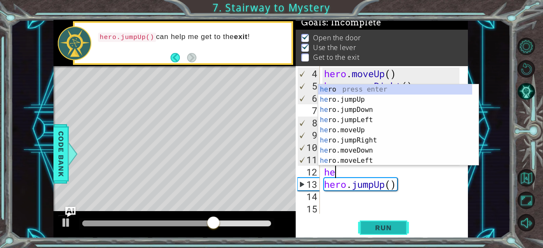
type textarea "h"
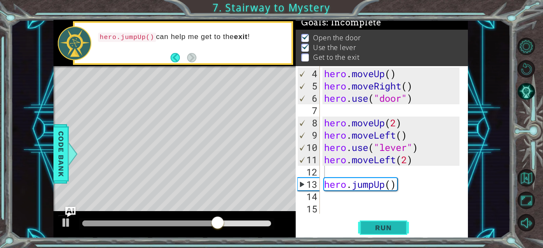
drag, startPoint x: 380, startPoint y: 226, endPoint x: 381, endPoint y: 222, distance: 4.3
click at [380, 224] on span "Run" at bounding box center [383, 228] width 34 height 8
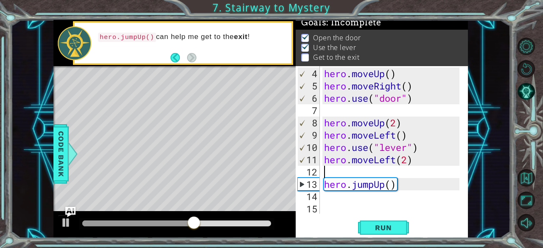
click at [355, 176] on div "hero . moveUp ( ) hero . moveRight ( ) hero . use ( "door" ) hero . moveUp ( 2 …" at bounding box center [393, 153] width 142 height 172
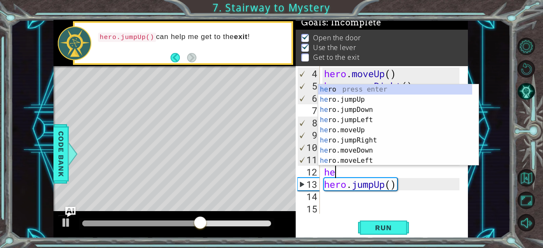
type textarea "hero"
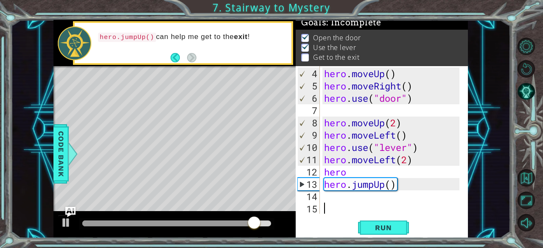
click at [417, 202] on div "hero . moveUp ( ) hero . moveRight ( ) hero . use ( "door" ) hero . moveUp ( 2 …" at bounding box center [393, 153] width 142 height 172
click at [397, 174] on div "hero . moveUp ( ) hero . moveRight ( ) hero . use ( "door" ) hero . moveUp ( 2 …" at bounding box center [393, 153] width 142 height 172
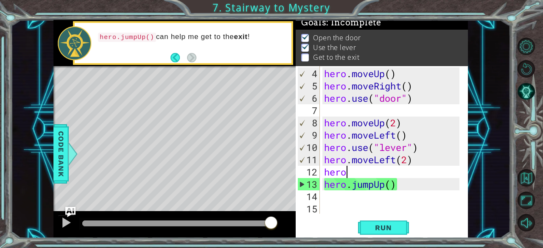
click at [376, 176] on div "hero . moveUp ( ) hero . moveRight ( ) hero . use ( "door" ) hero . moveUp ( 2 …" at bounding box center [393, 153] width 142 height 172
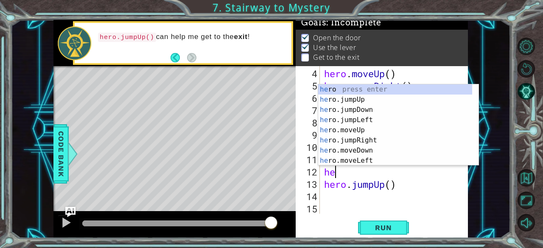
type textarea "h"
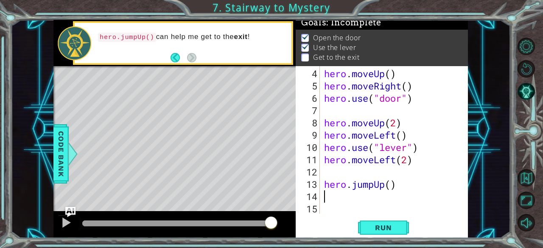
click at [374, 199] on div "hero . moveUp ( ) hero . moveRight ( ) hero . use ( "door" ) hero . moveUp ( 2 …" at bounding box center [393, 153] width 142 height 172
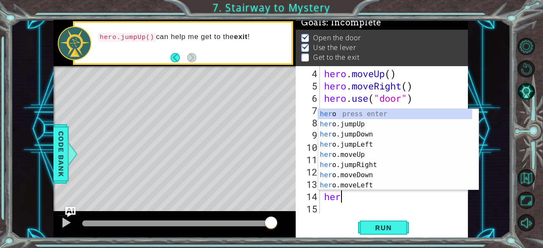
type textarea "hero"
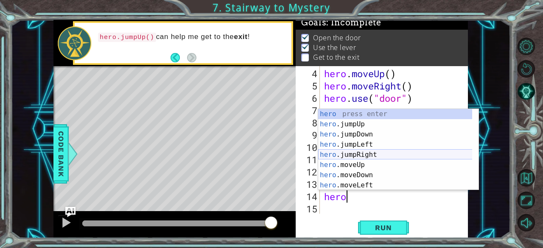
click at [380, 158] on div "hero press enter hero .jumpUp press enter hero .jumpDown press enter hero .jump…" at bounding box center [395, 160] width 154 height 102
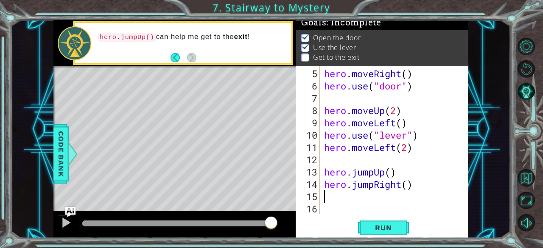
scroll to position [49, 0]
click at [401, 182] on div "hero . moveRight ( ) hero . use ( "door" ) hero . moveUp ( 2 ) hero . moveLeft …" at bounding box center [393, 153] width 142 height 172
click at [409, 183] on div "hero . moveRight ( ) hero . use ( "door" ) hero . moveUp ( 2 ) hero . moveLeft …" at bounding box center [393, 153] width 142 height 172
type textarea "hero.jumpRight(2)"
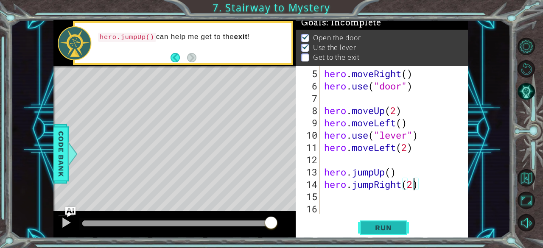
click at [394, 225] on span "Run" at bounding box center [383, 228] width 34 height 8
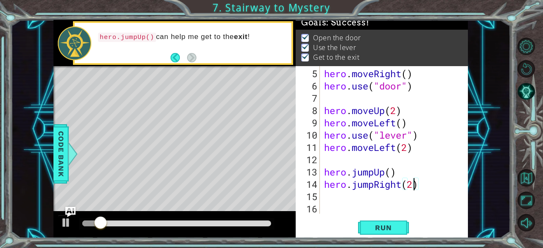
click at [269, 221] on div at bounding box center [176, 224] width 189 height 6
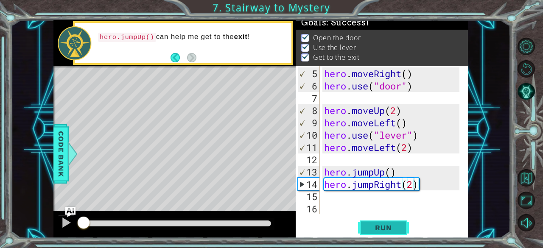
click at [372, 227] on span "Run" at bounding box center [383, 228] width 34 height 8
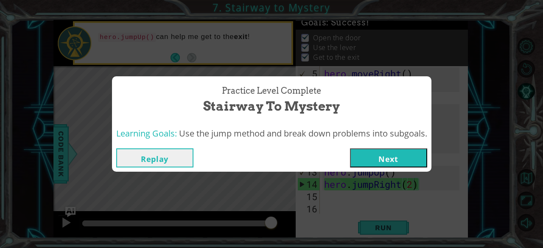
click at [379, 151] on button "Next" at bounding box center [388, 157] width 77 height 19
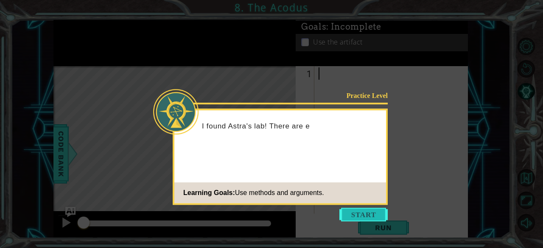
click at [364, 220] on button "Start" at bounding box center [363, 215] width 48 height 14
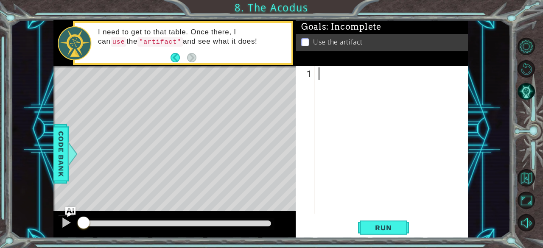
click at [338, 71] on div at bounding box center [394, 153] width 154 height 172
type textarea "hero.movetotheartifact"
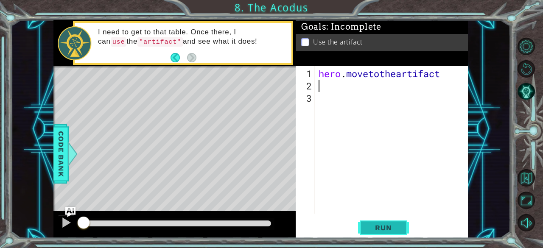
click at [388, 229] on span "Run" at bounding box center [383, 228] width 34 height 8
